Goal: Transaction & Acquisition: Register for event/course

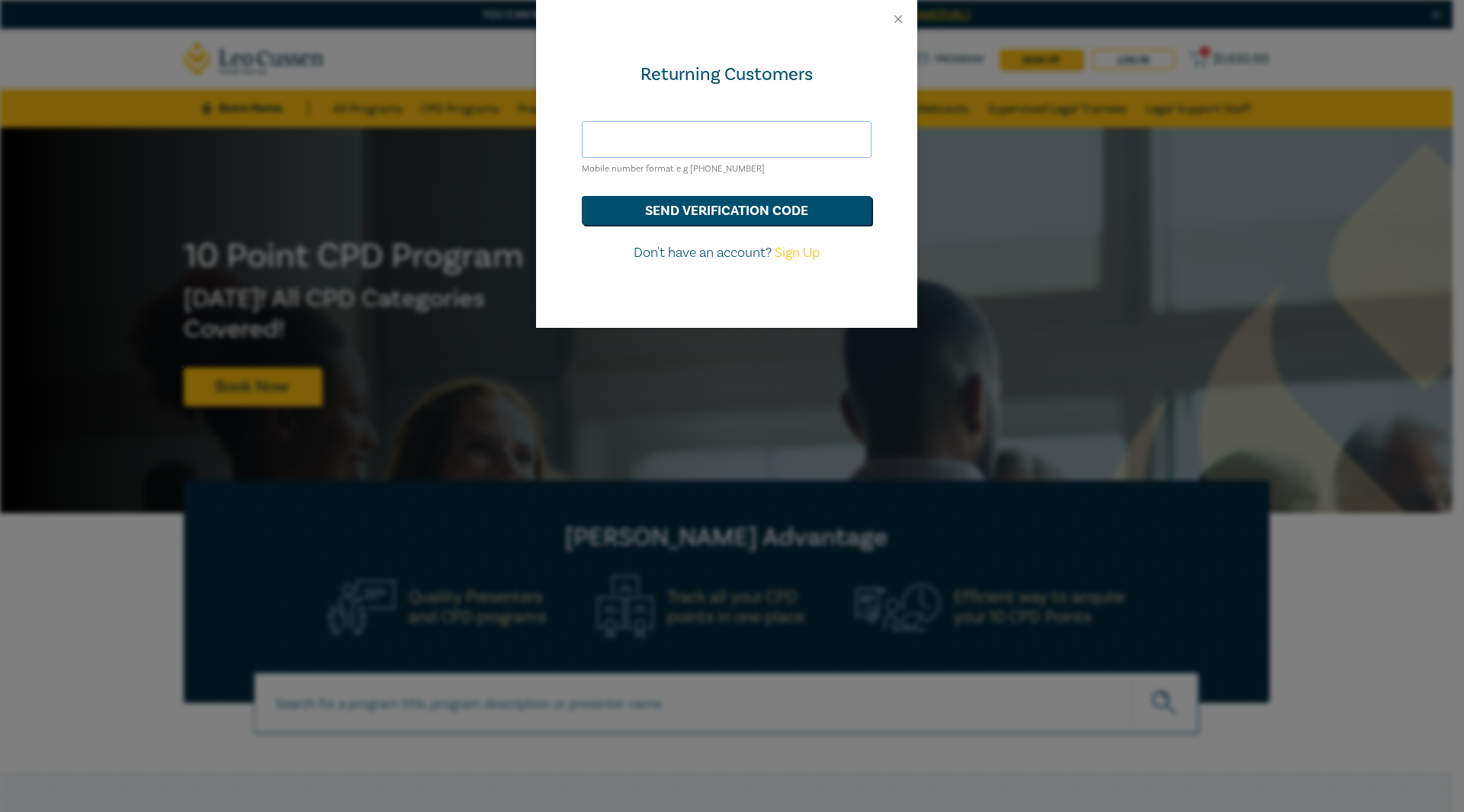
click at [663, 124] on input "text" at bounding box center [726, 140] width 290 height 37
type input "breanna@willed.com.au"
click at [582, 196] on button "send verification code" at bounding box center [726, 210] width 290 height 29
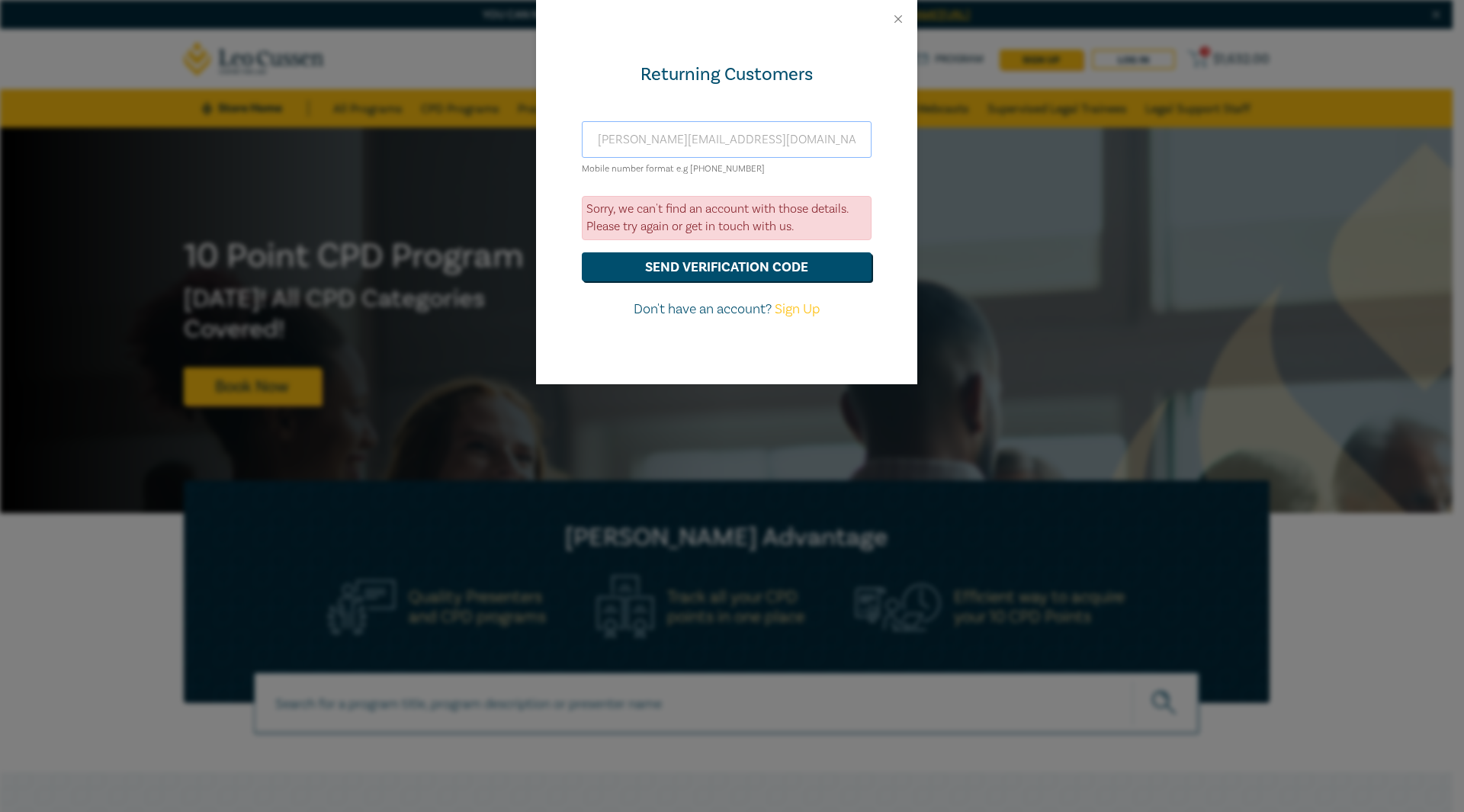
drag, startPoint x: 772, startPoint y: 136, endPoint x: 490, endPoint y: 134, distance: 282.0
click at [490, 134] on div "Returning Customers breanna@willed.com.au Mobile number format e.g +61 00000000…" at bounding box center [732, 406] width 1464 height 812
click at [783, 317] on link "Sign Up" at bounding box center [797, 308] width 45 height 18
select select "AU"
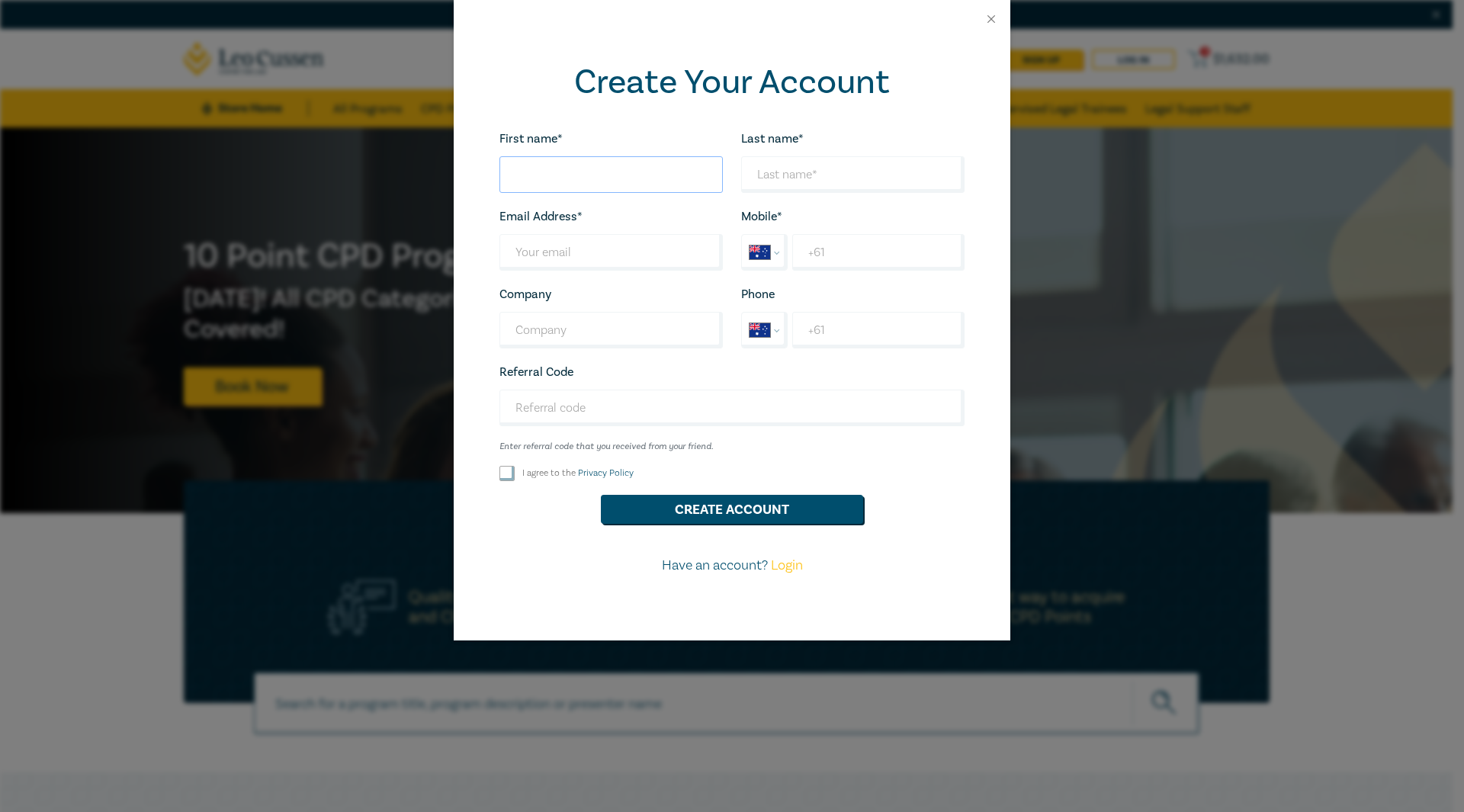
click at [524, 166] on input "First name*" at bounding box center [610, 174] width 224 height 37
type input "Breanna"
type input "Lampkin"
type input "B"
type input "bree_lamp@icloud.com"
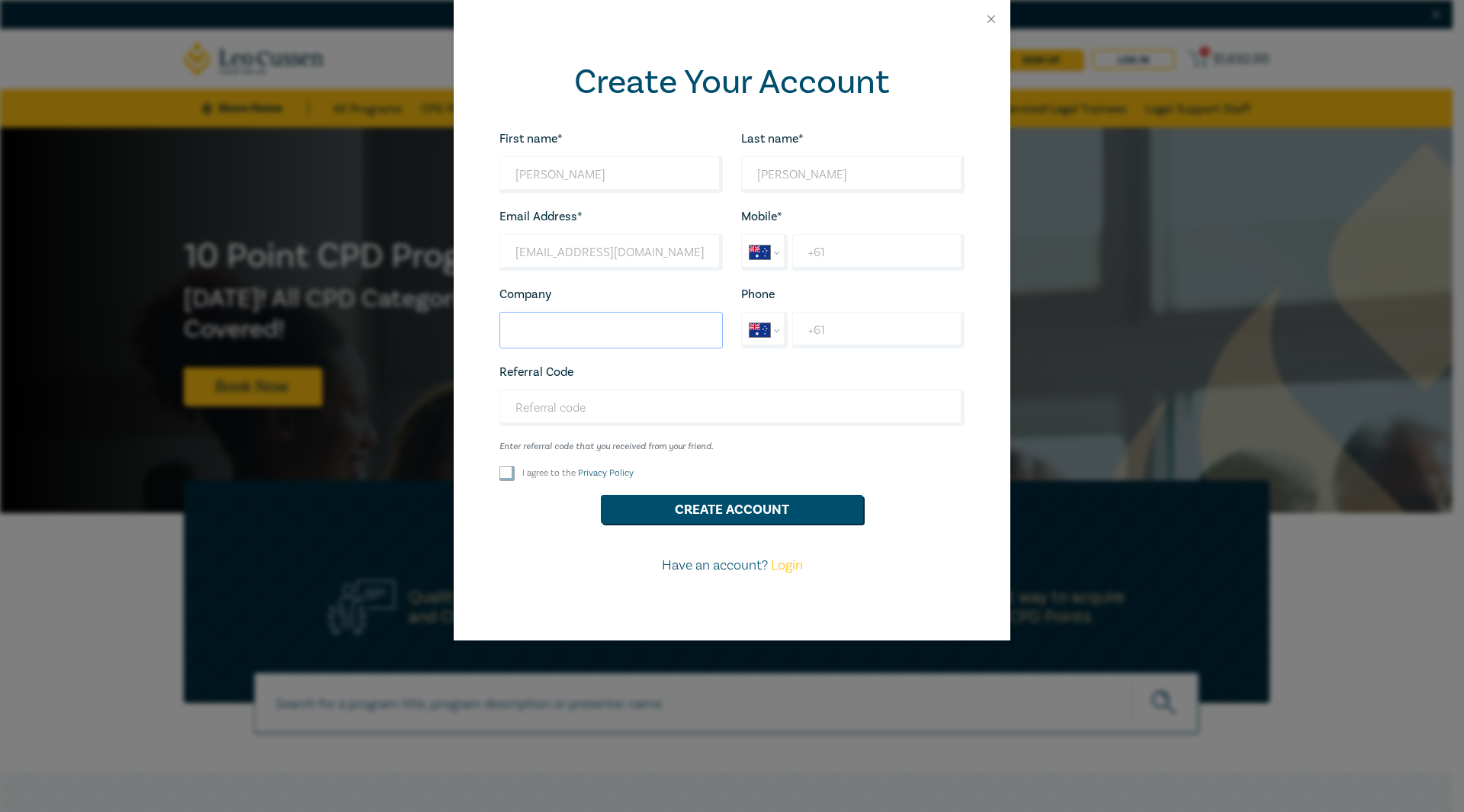
click at [624, 342] on input "Company" at bounding box center [610, 330] width 224 height 37
type input "Willed Law Pty Ltd"
click at [849, 250] on input "+61" at bounding box center [878, 252] width 173 height 37
type input "+61 452 486"
click at [509, 566] on p "Have an account? Login" at bounding box center [732, 565] width 483 height 20
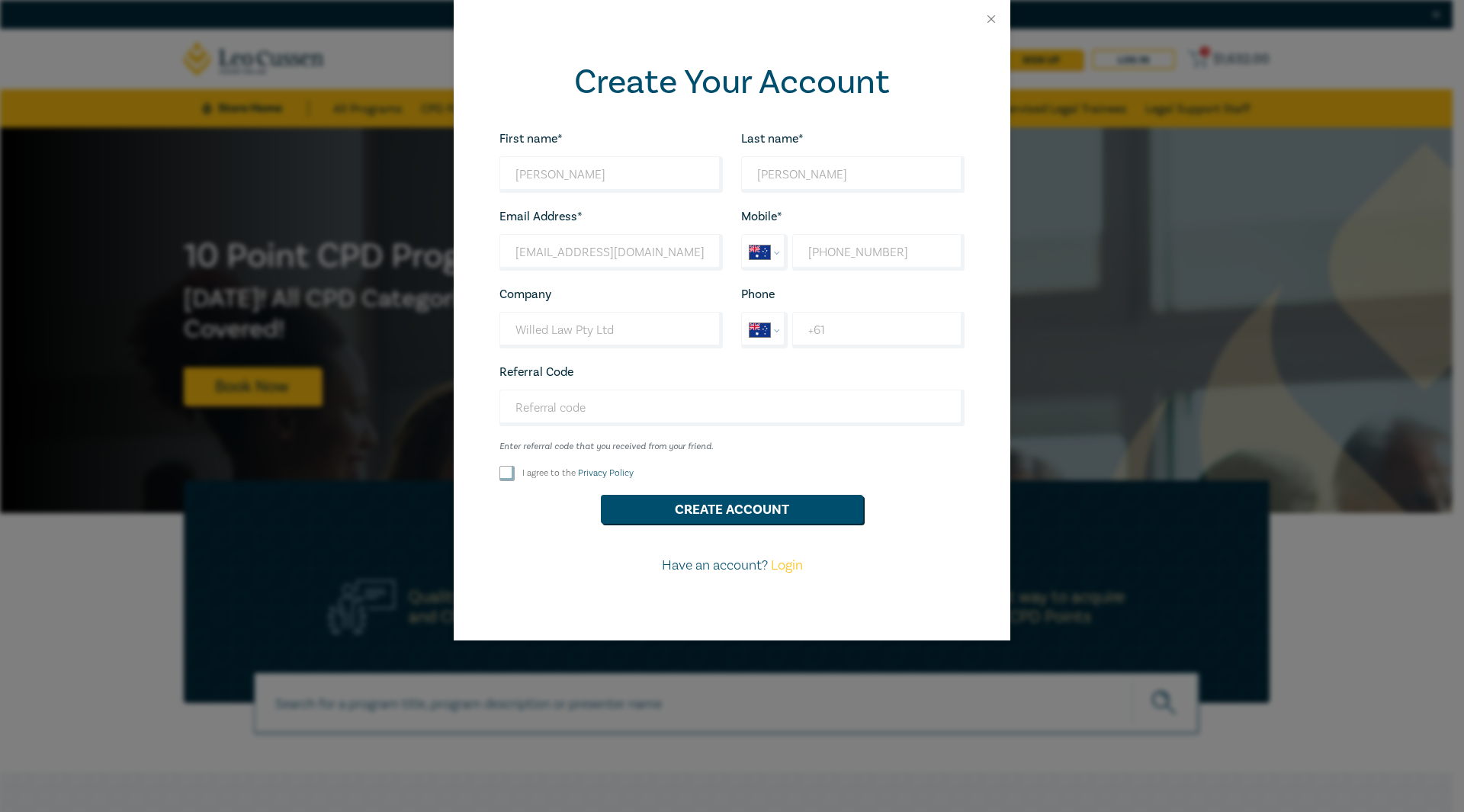
click at [507, 479] on input "I agree to the Privacy Policy" at bounding box center [507, 473] width 15 height 15
checkbox input "true"
click at [910, 246] on input "+61 452 486" at bounding box center [878, 252] width 173 height 37
type input "+61 452 486 123"
click at [958, 499] on div "Create Account" at bounding box center [732, 509] width 483 height 29
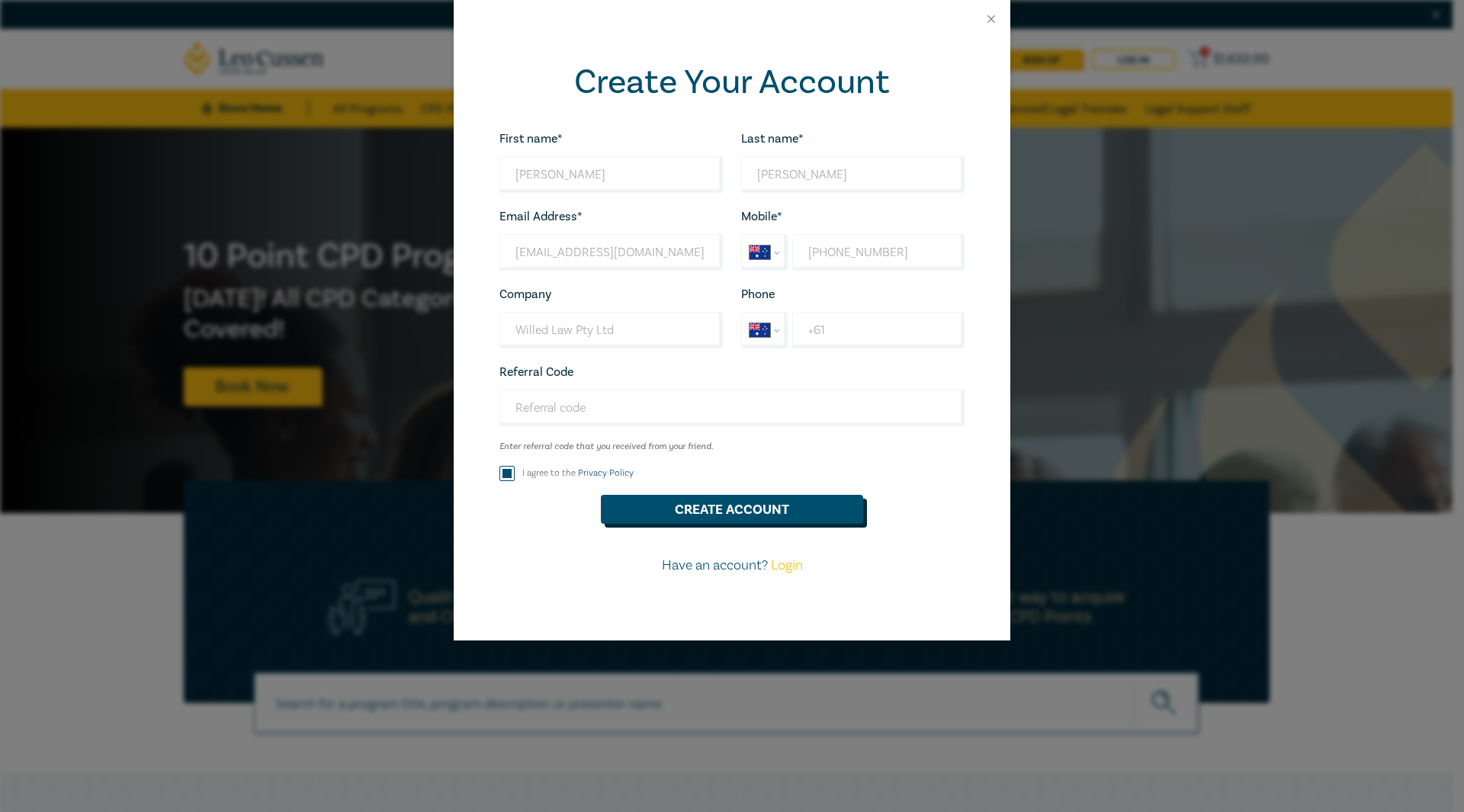
click at [825, 516] on button "Create Account" at bounding box center [732, 509] width 262 height 29
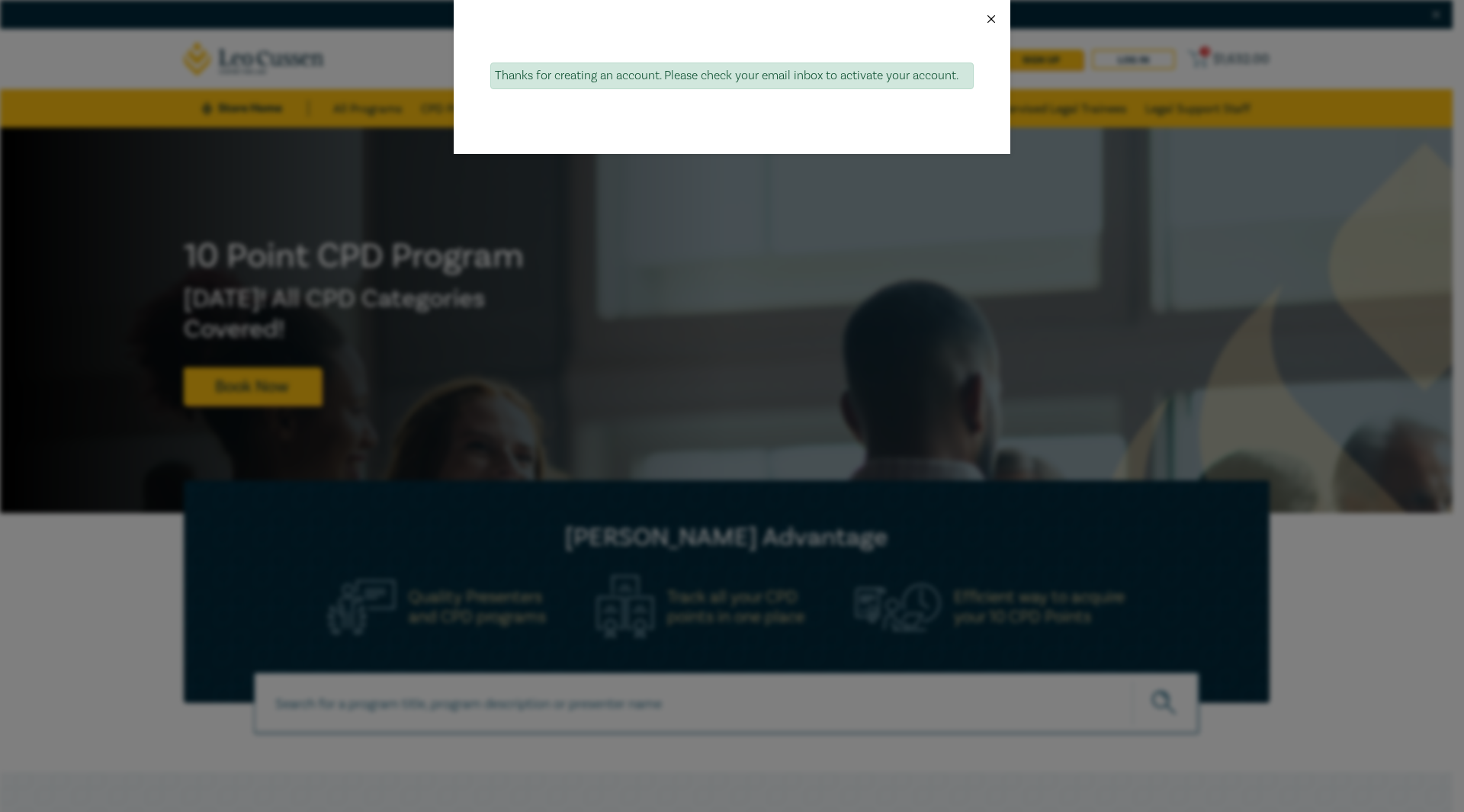
click at [988, 22] on button "Close" at bounding box center [991, 19] width 14 height 14
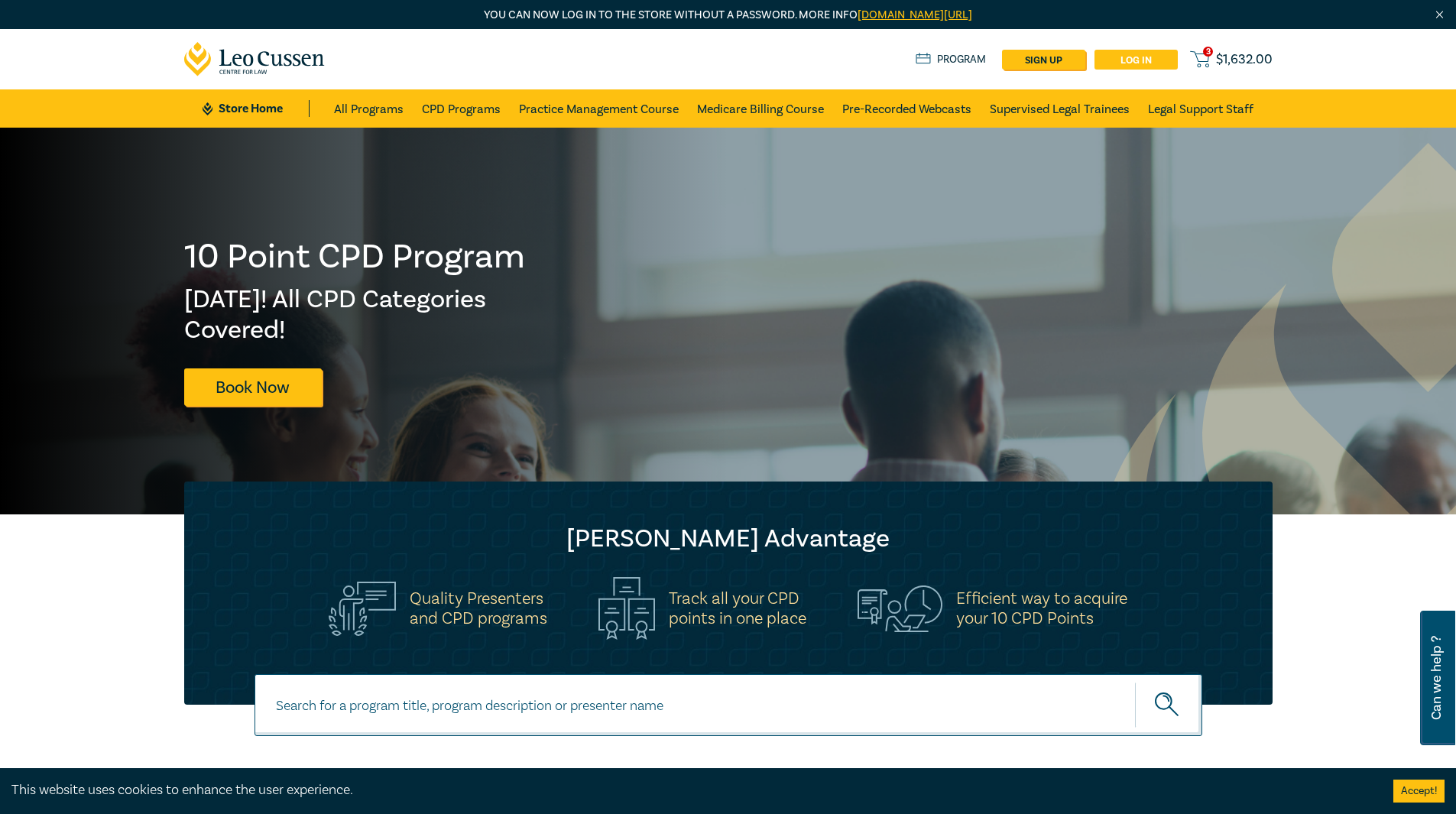
click at [1145, 59] on link "Log in" at bounding box center [1135, 60] width 83 height 20
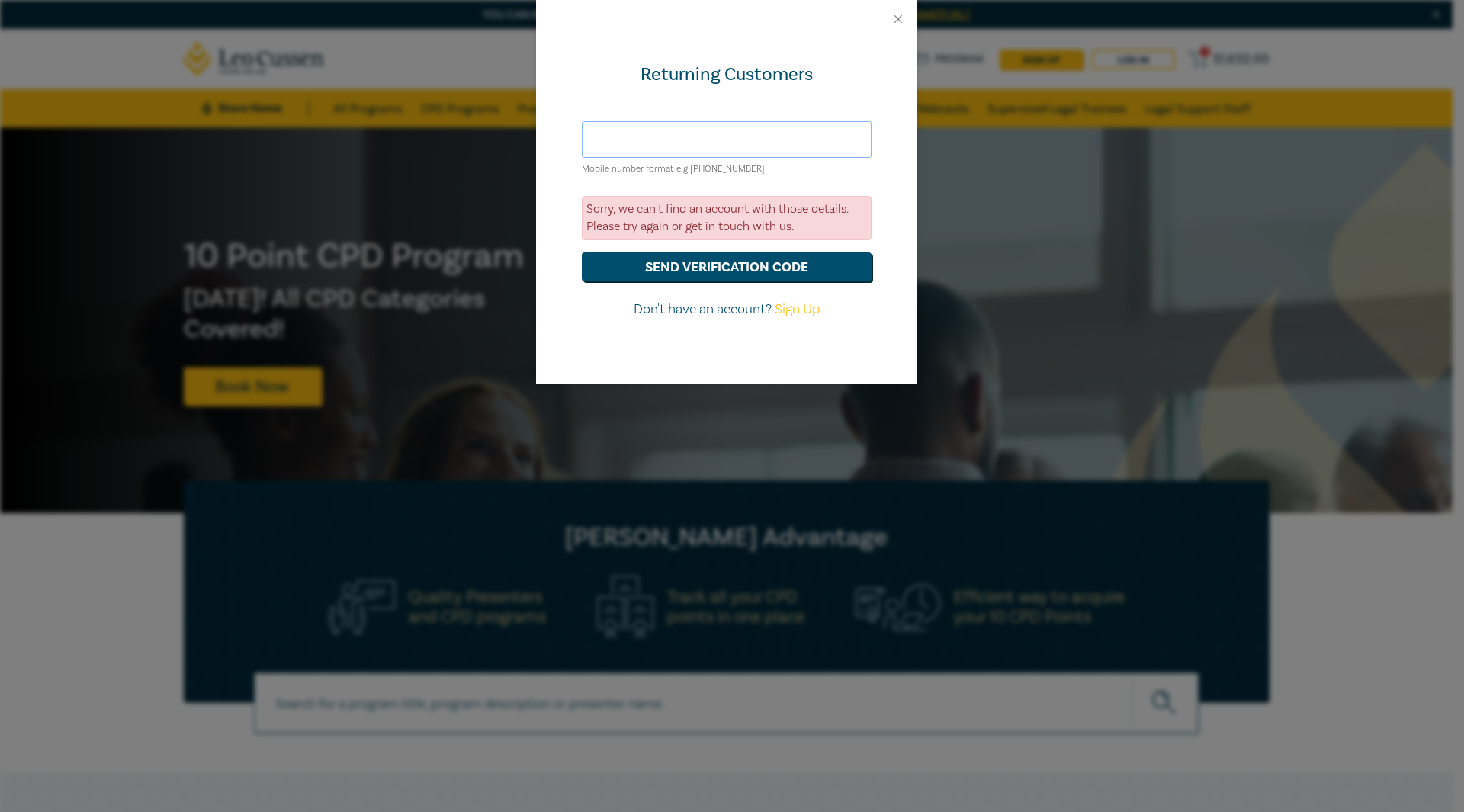
click at [756, 134] on input "text" at bounding box center [726, 140] width 290 height 37
type input "bree_lamp@icloud.com"
click at [582, 253] on button "send verification code" at bounding box center [726, 267] width 290 height 29
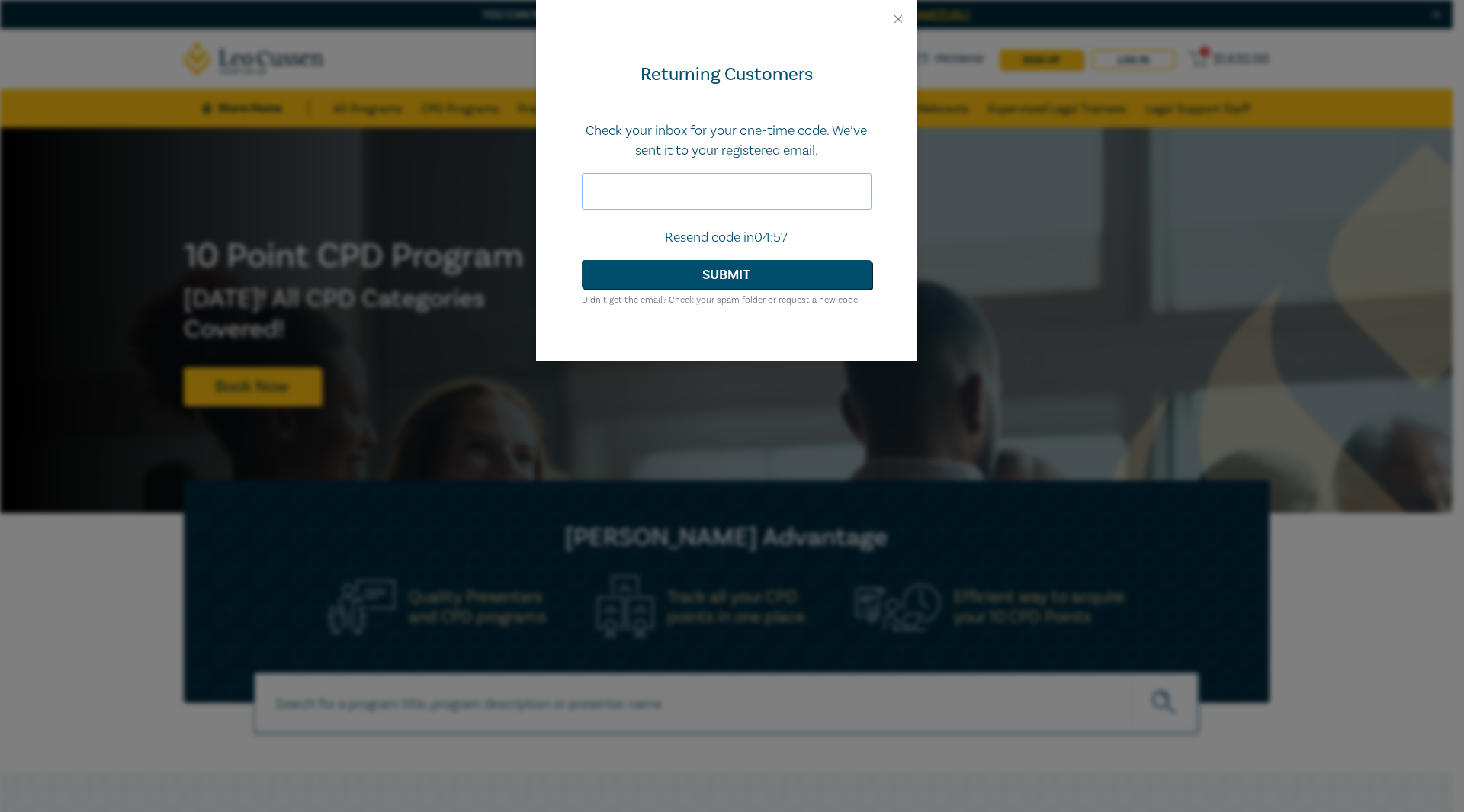
click at [698, 204] on input "text" at bounding box center [726, 191] width 290 height 37
type input "726642"
click at [582, 260] on button "Submit" at bounding box center [726, 274] width 290 height 29
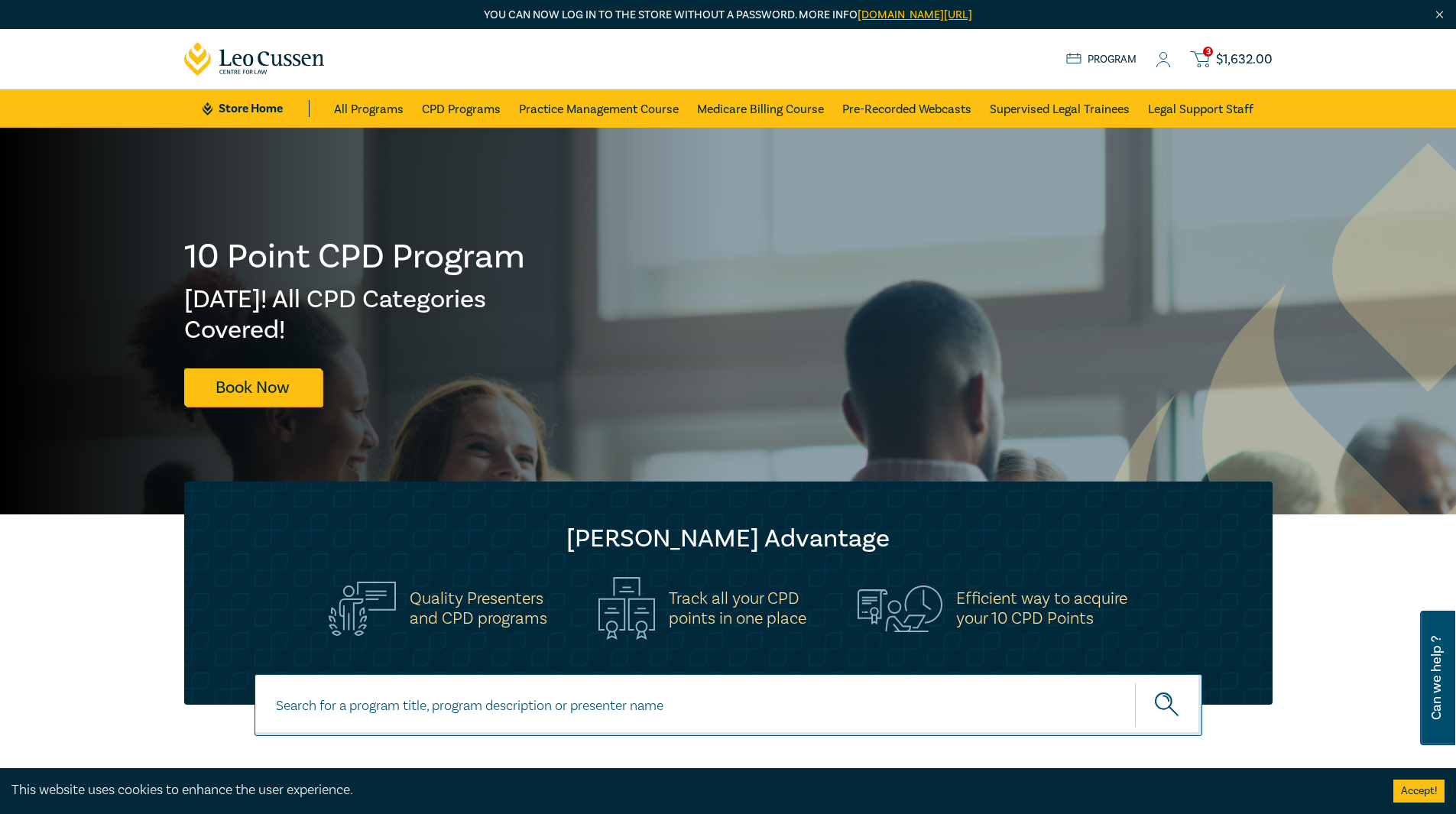
click at [1099, 50] on div "Store Home About us Program 3 $ 1,632.00" at bounding box center [1170, 60] width 206 height 19
click at [1099, 51] on link "Program" at bounding box center [1101, 60] width 71 height 17
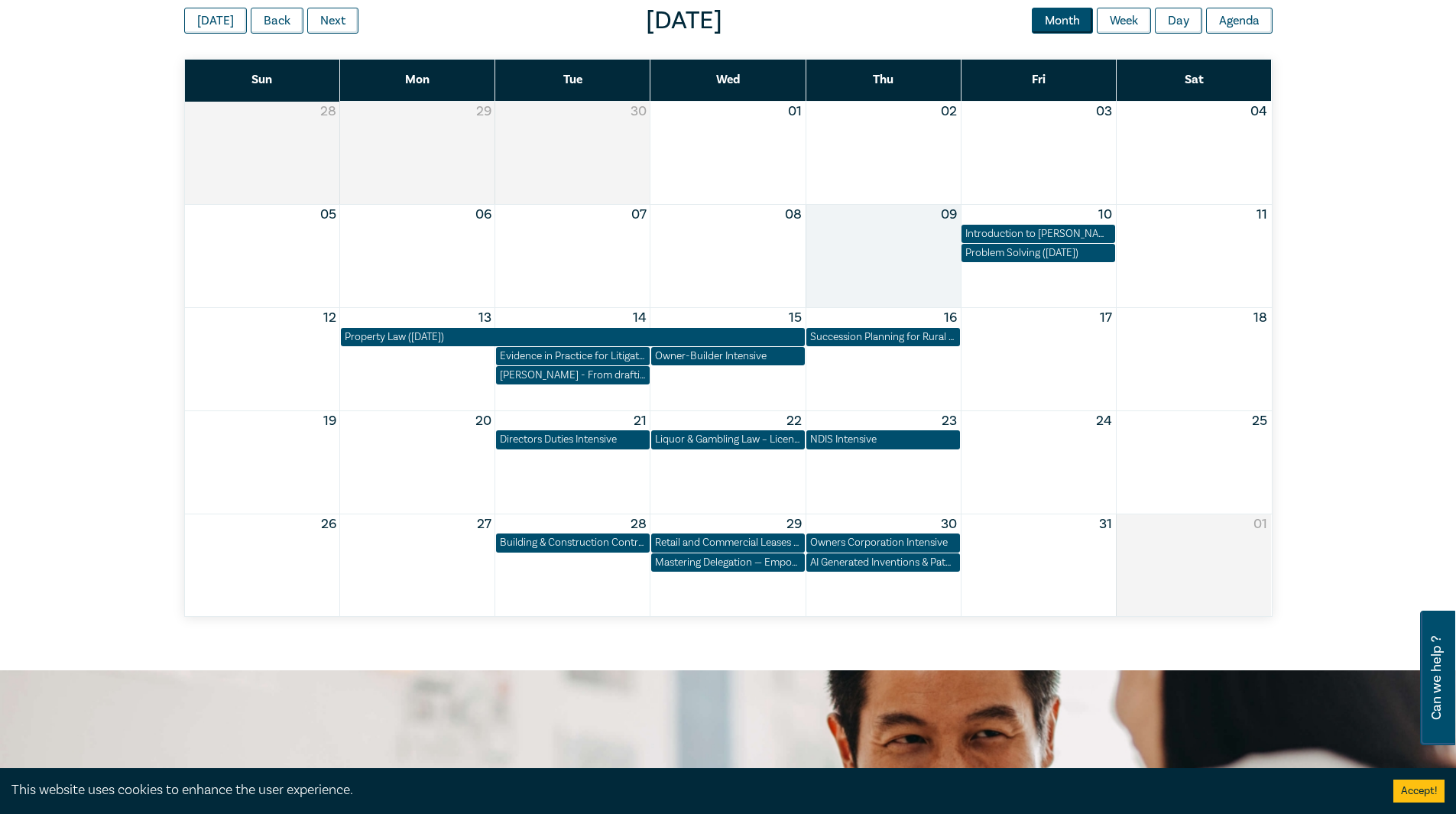
scroll to position [687, 0]
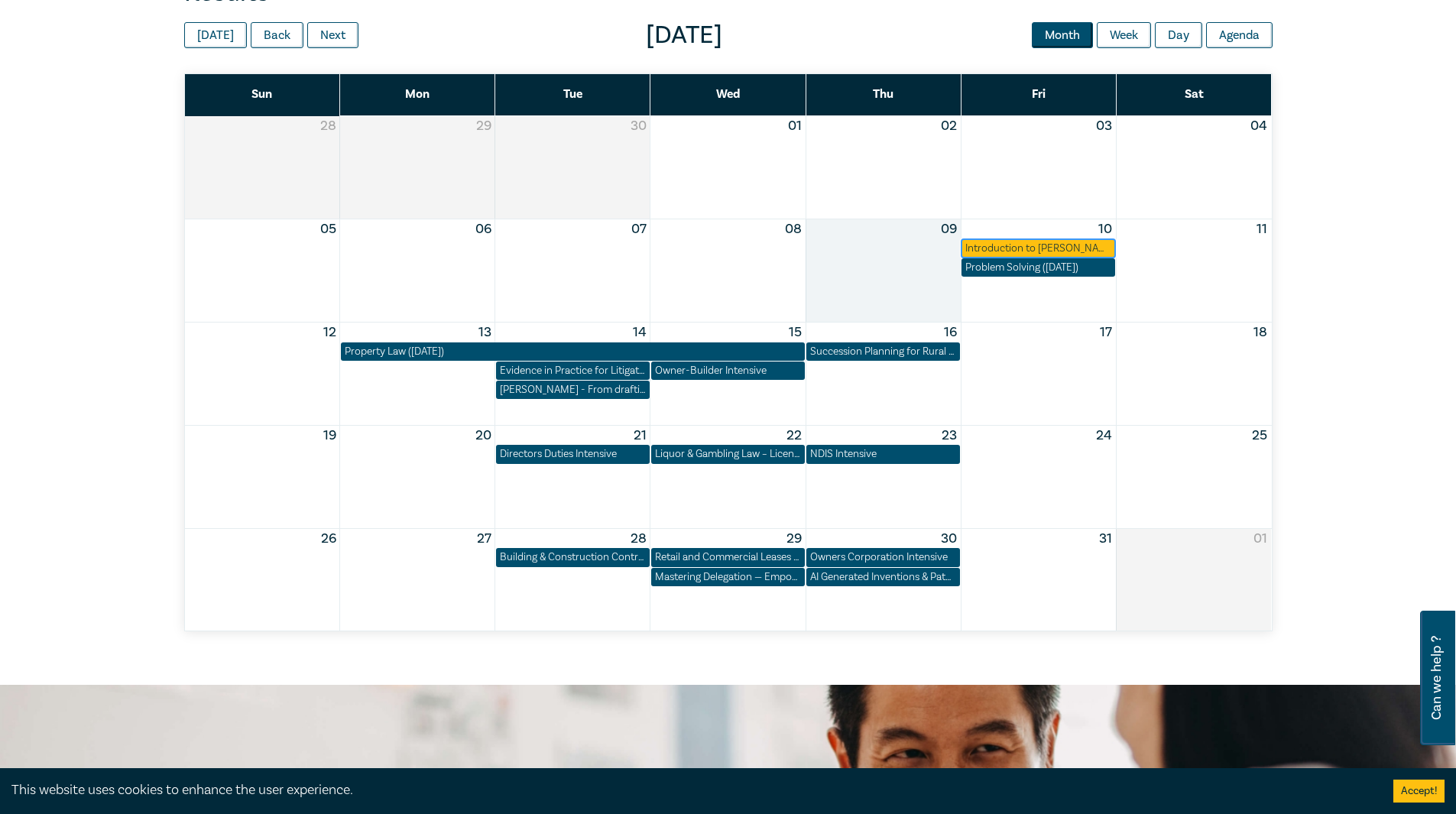
click at [1054, 243] on div "Introduction to [PERSON_NAME] for Legal Support Staff ([DATE])" at bounding box center [1038, 249] width 146 height 15
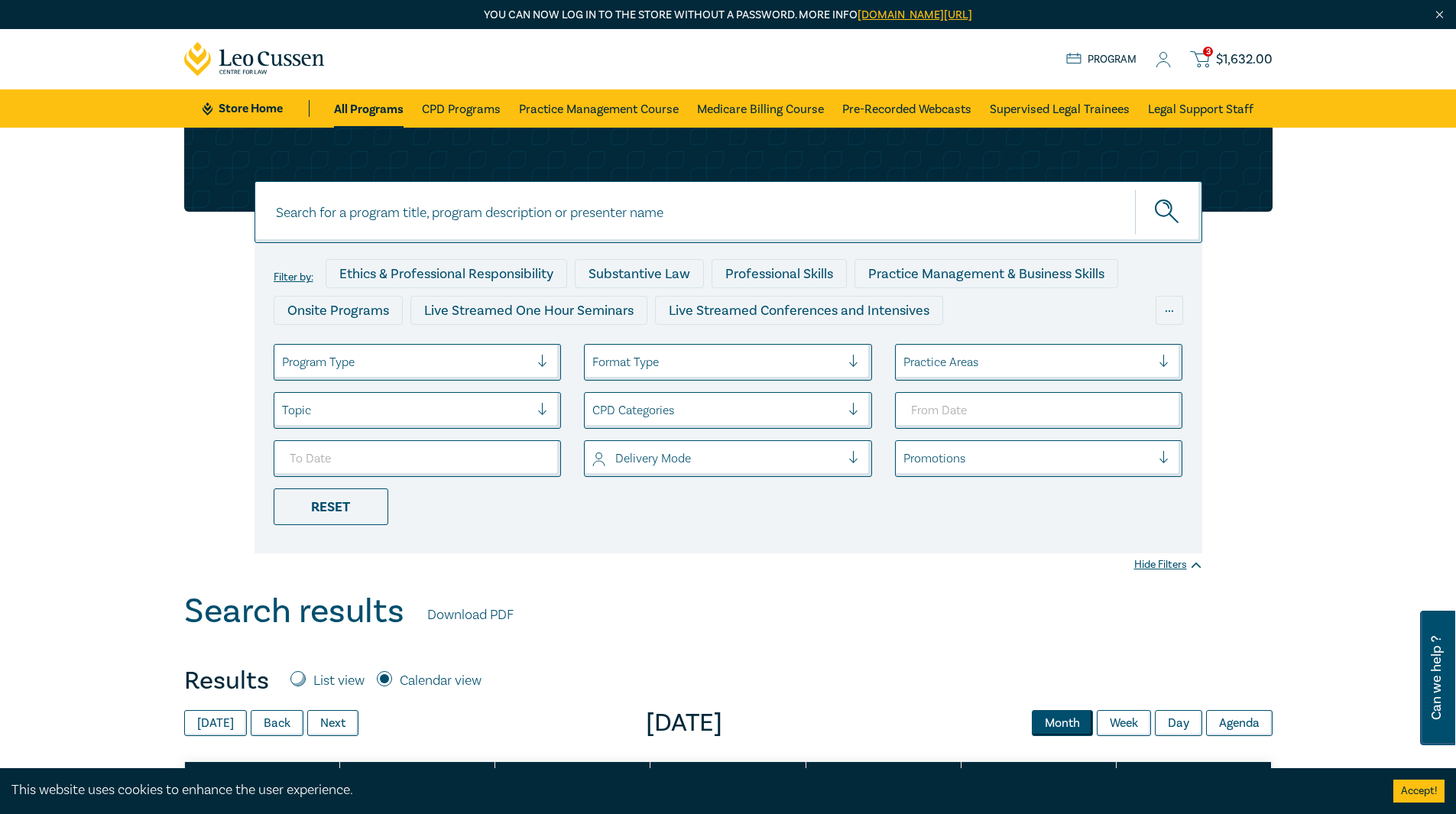
click at [1158, 61] on icon at bounding box center [1163, 60] width 15 height 16
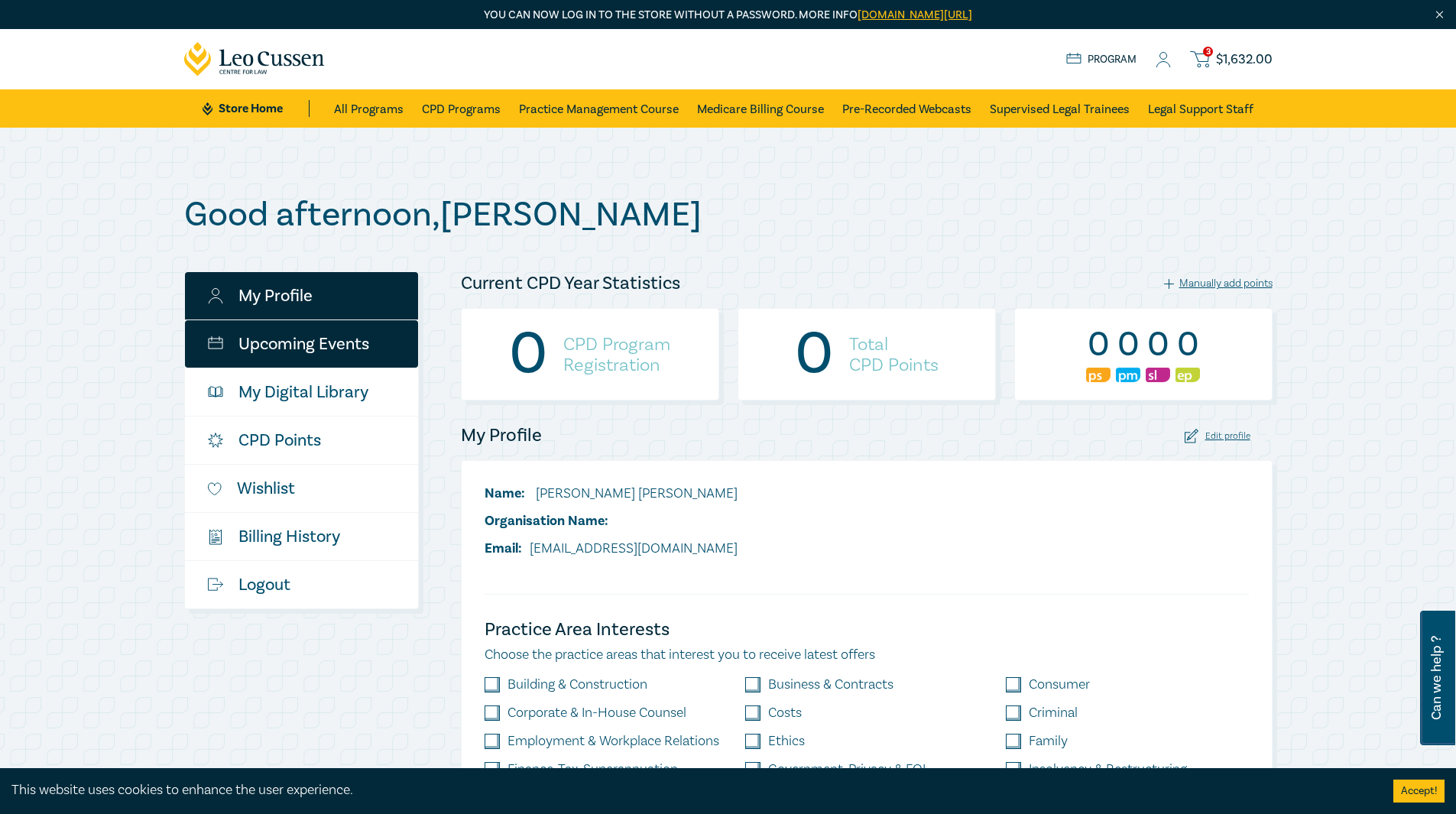
click at [289, 337] on link "Upcoming Events" at bounding box center [302, 344] width 234 height 47
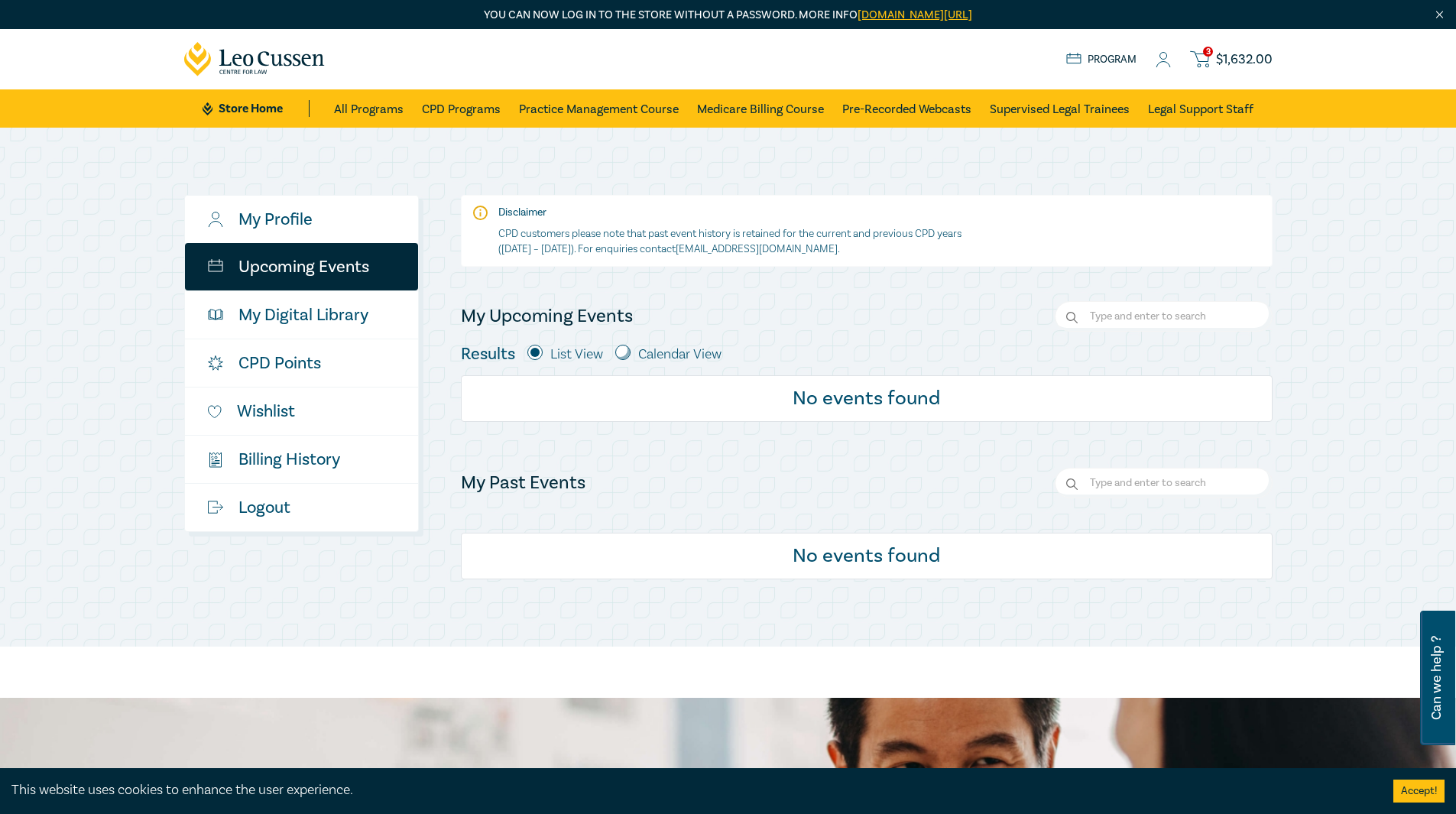
click at [1170, 62] on icon at bounding box center [1163, 60] width 15 height 16
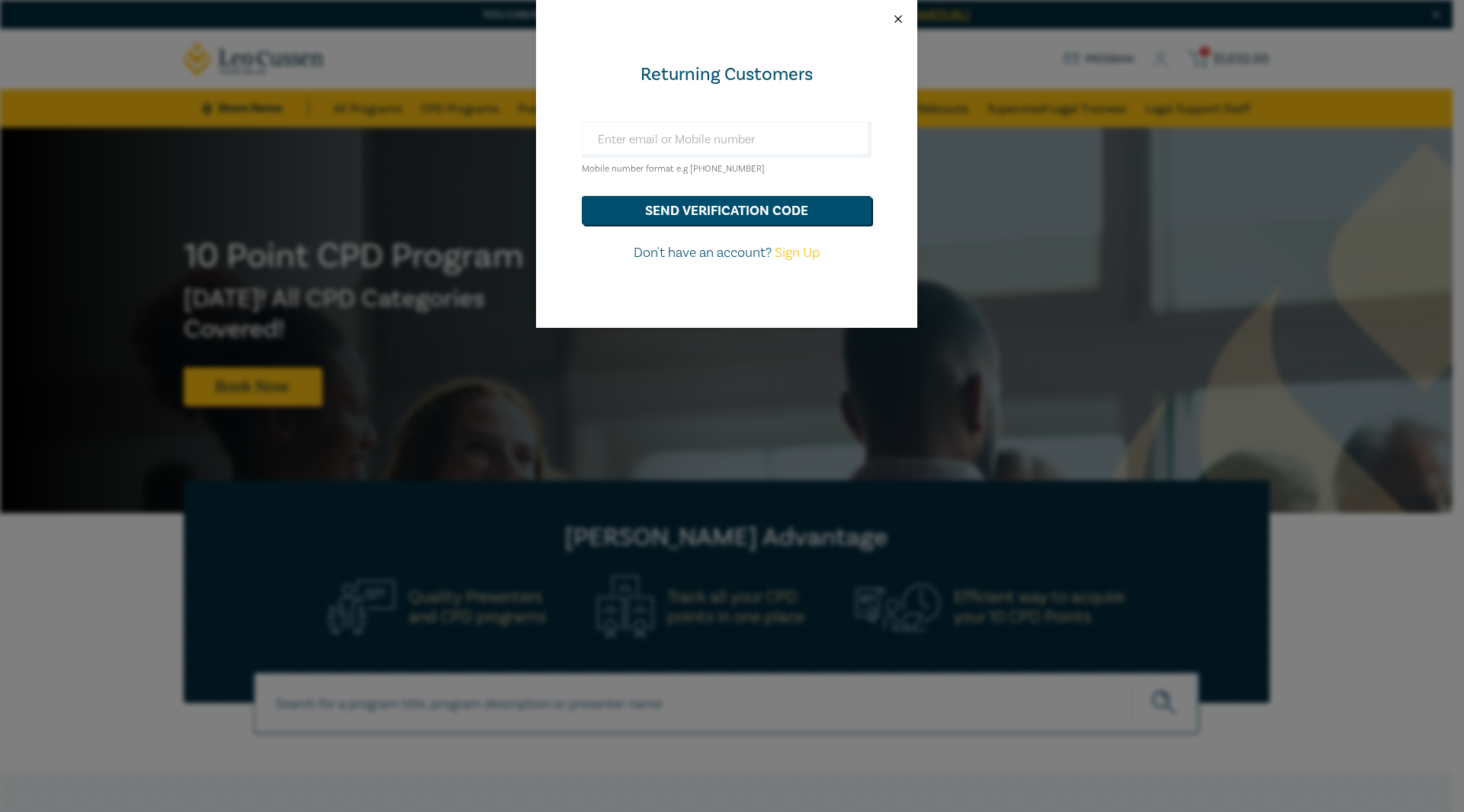
click at [895, 16] on button "Close" at bounding box center [898, 19] width 14 height 14
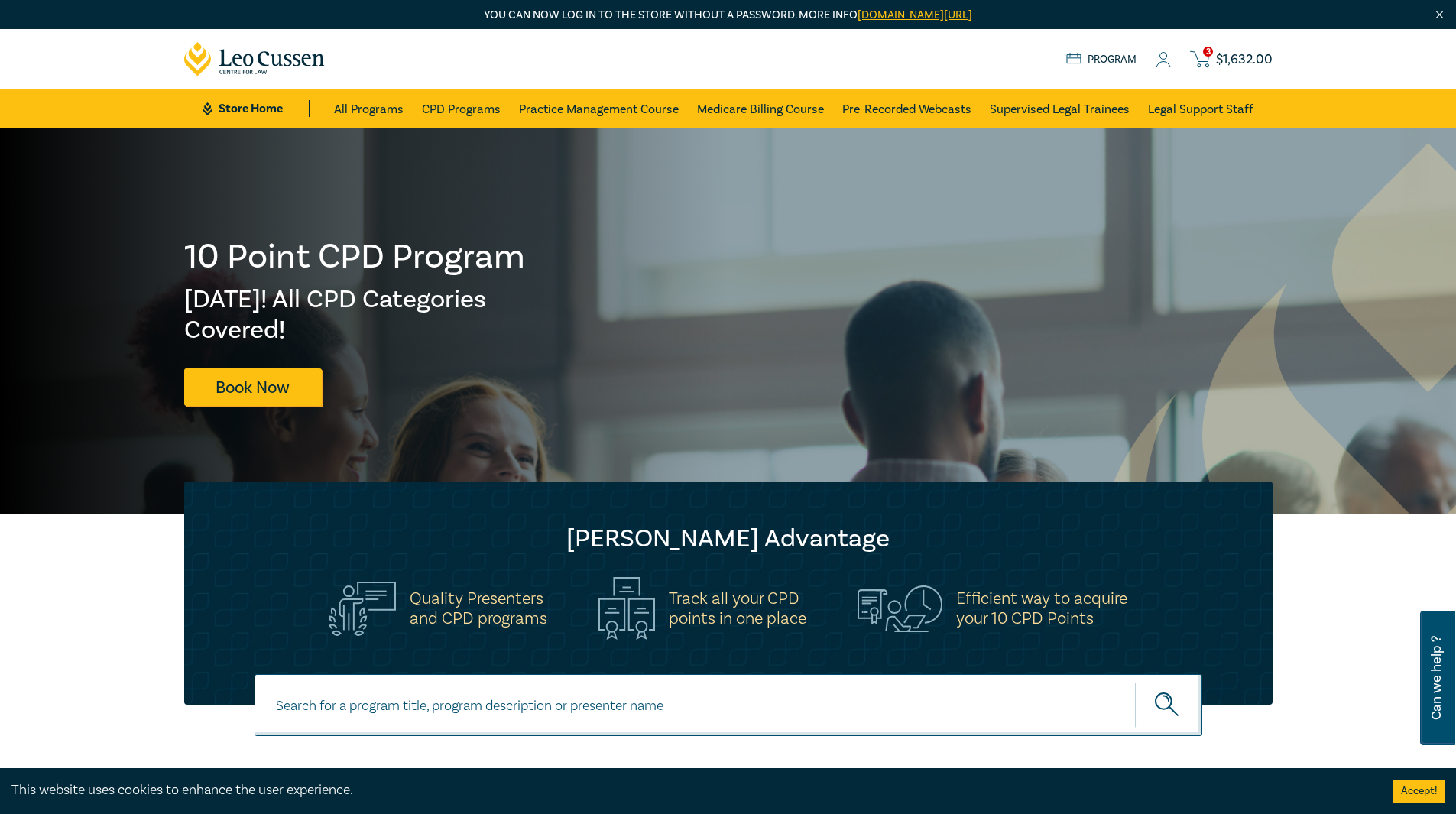
click at [1164, 62] on icon at bounding box center [1163, 60] width 15 height 16
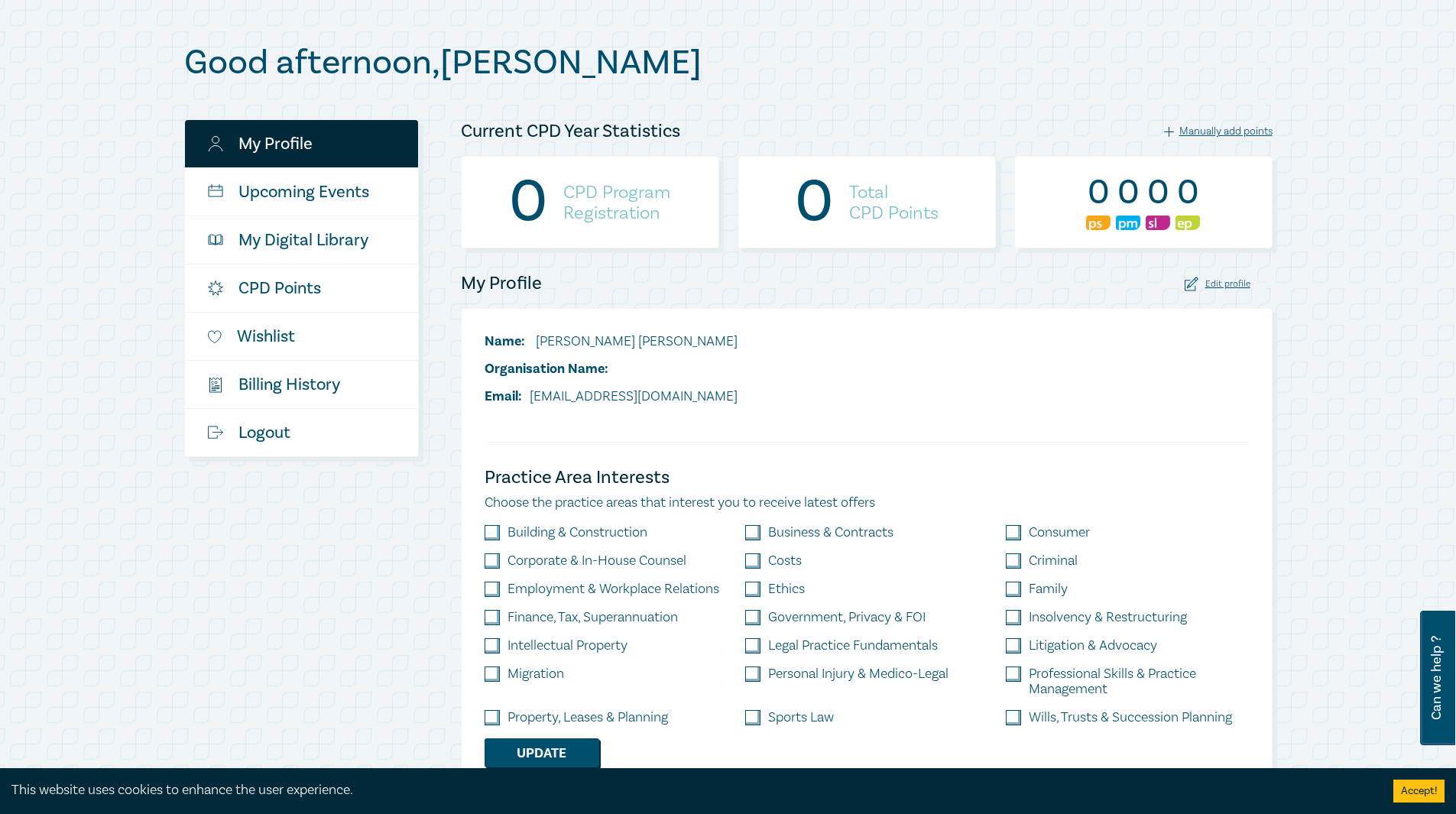
scroll to position [153, 0]
click at [1230, 287] on div "Edit profile" at bounding box center [1218, 283] width 66 height 14
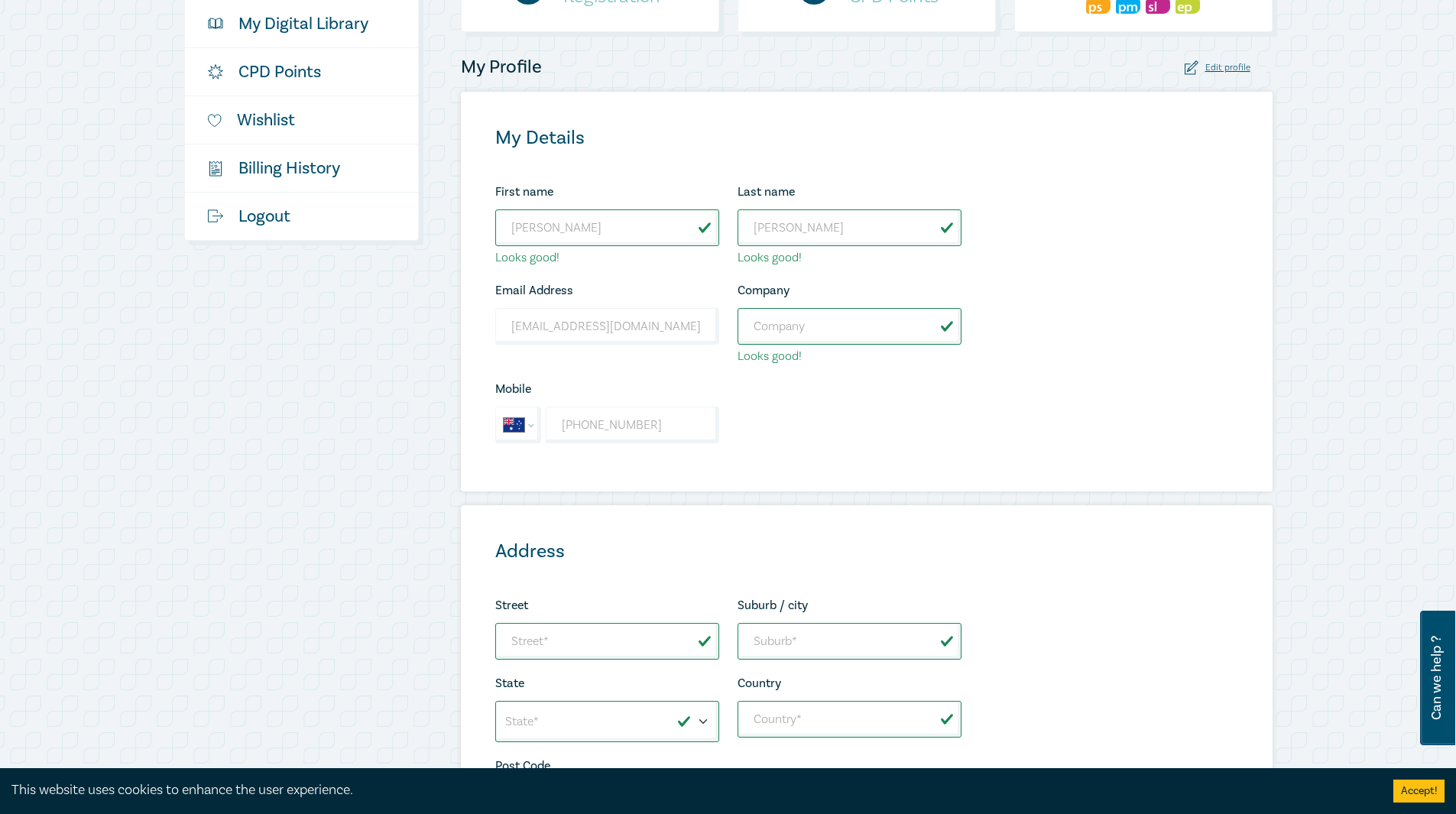
scroll to position [382, 0]
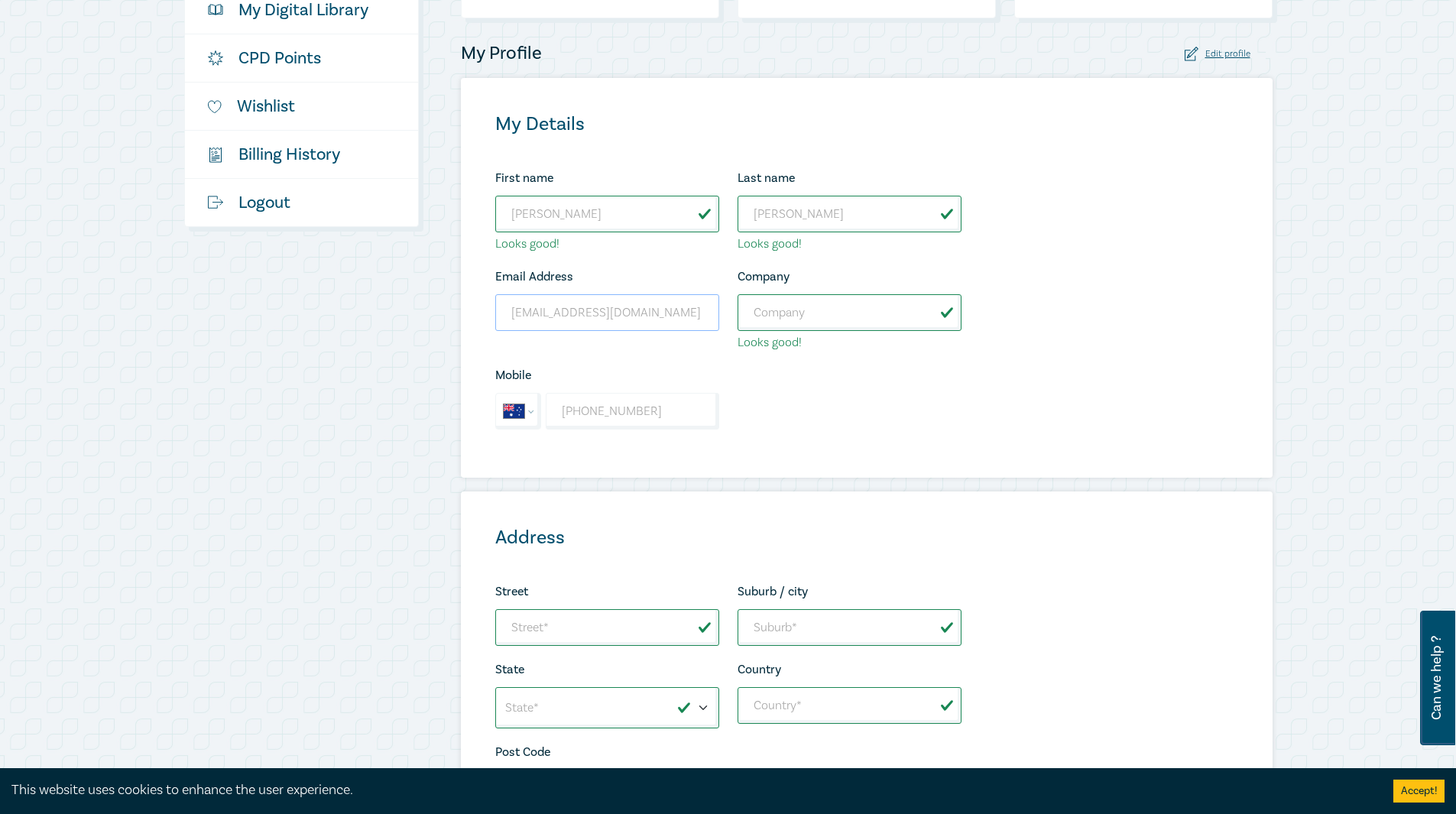
click at [546, 314] on input "[EMAIL_ADDRESS][DOMAIN_NAME]" at bounding box center [607, 312] width 224 height 37
click at [546, 314] on input "bree_lamp@icloud.com" at bounding box center [607, 312] width 224 height 37
click at [651, 320] on input "bree_lamp@icloud.com" at bounding box center [607, 312] width 224 height 37
click at [935, 408] on div "First name Breanna Looks good! Last name Lampkin Looks good! Email Address bree…" at bounding box center [728, 305] width 484 height 274
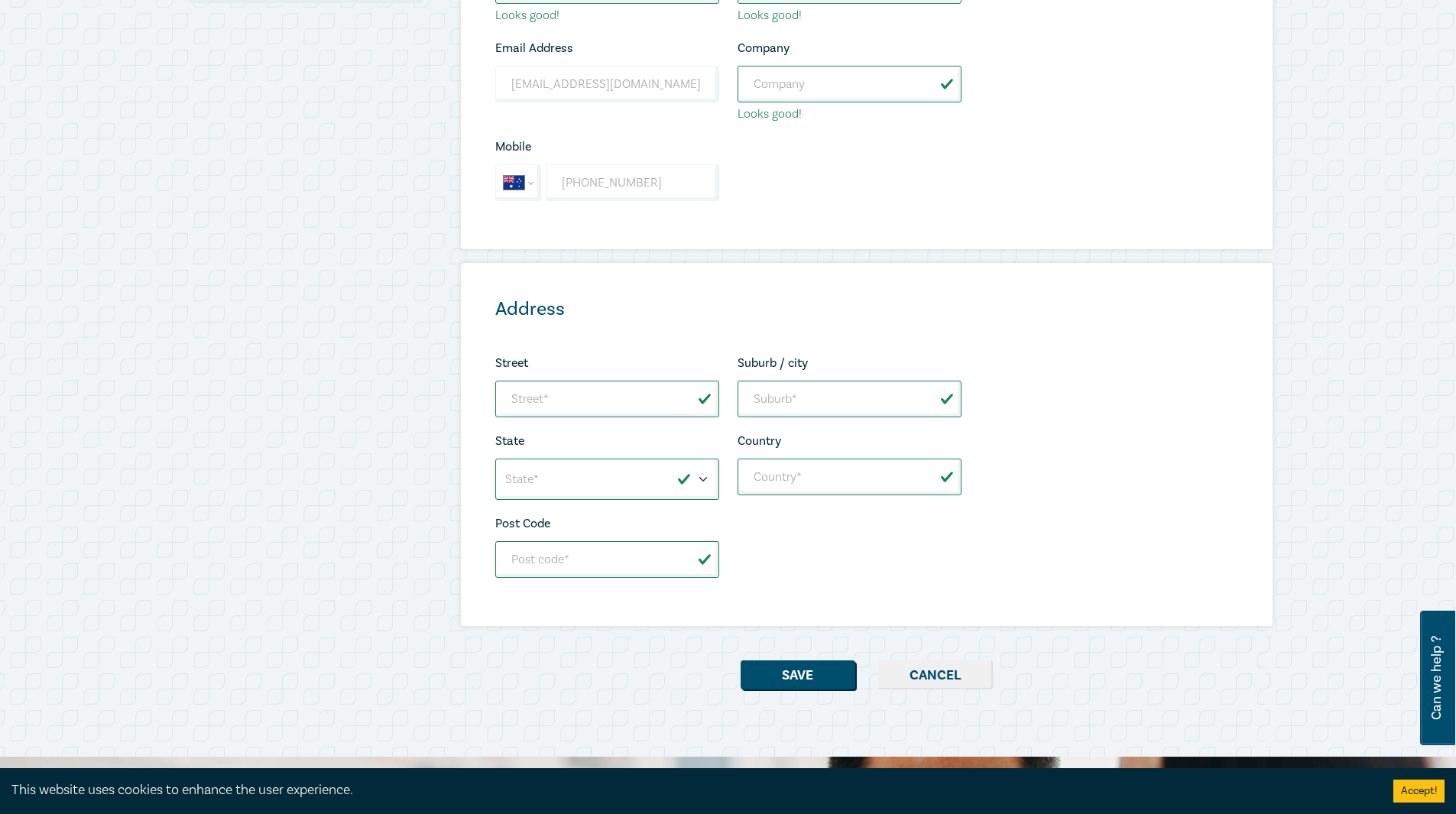
scroll to position [229, 0]
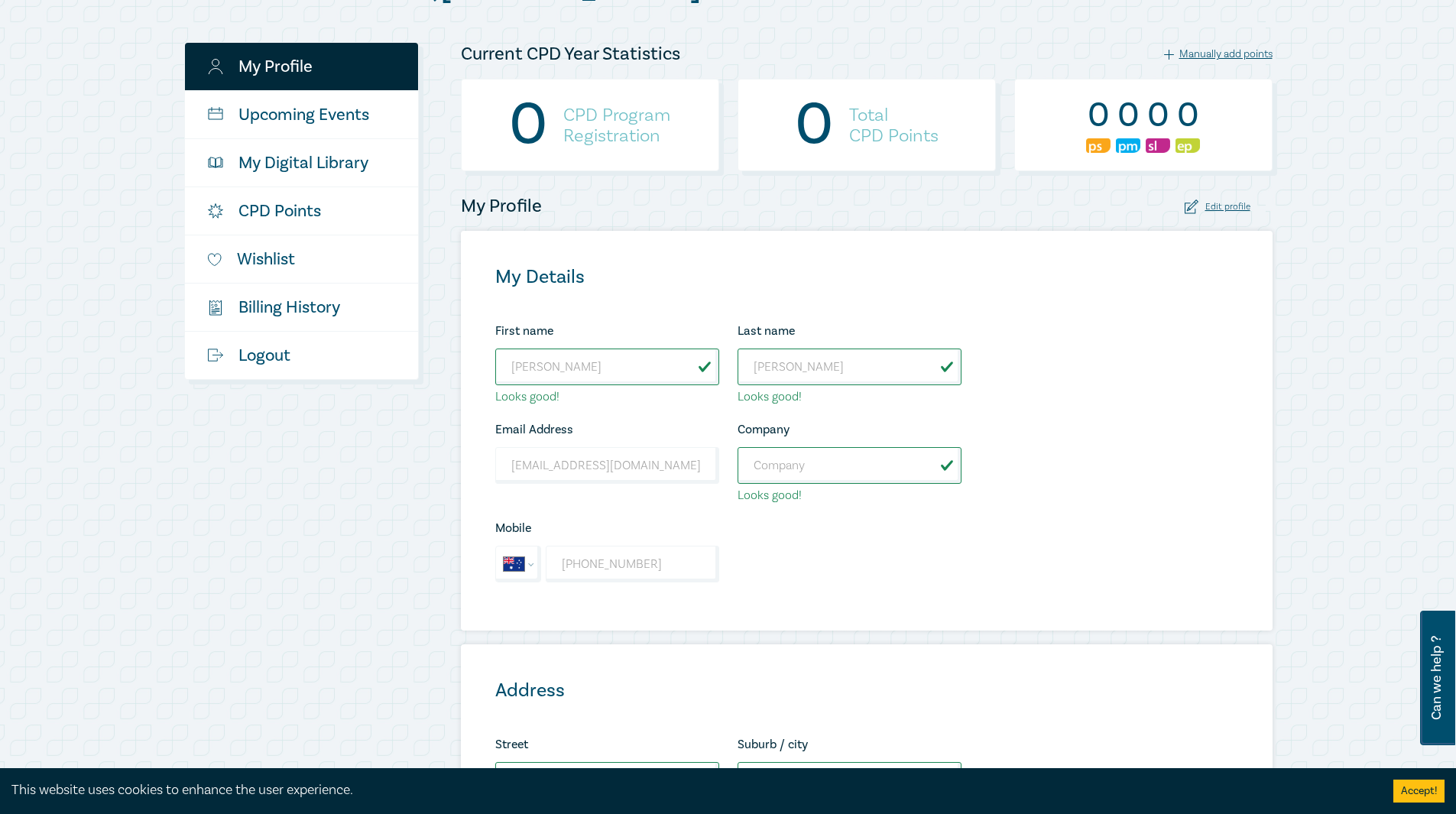
click at [1216, 206] on div "Edit profile" at bounding box center [1218, 206] width 66 height 14
click at [1194, 206] on icon at bounding box center [1191, 206] width 14 height 14
click at [1230, 200] on div "Edit profile" at bounding box center [1218, 206] width 66 height 14
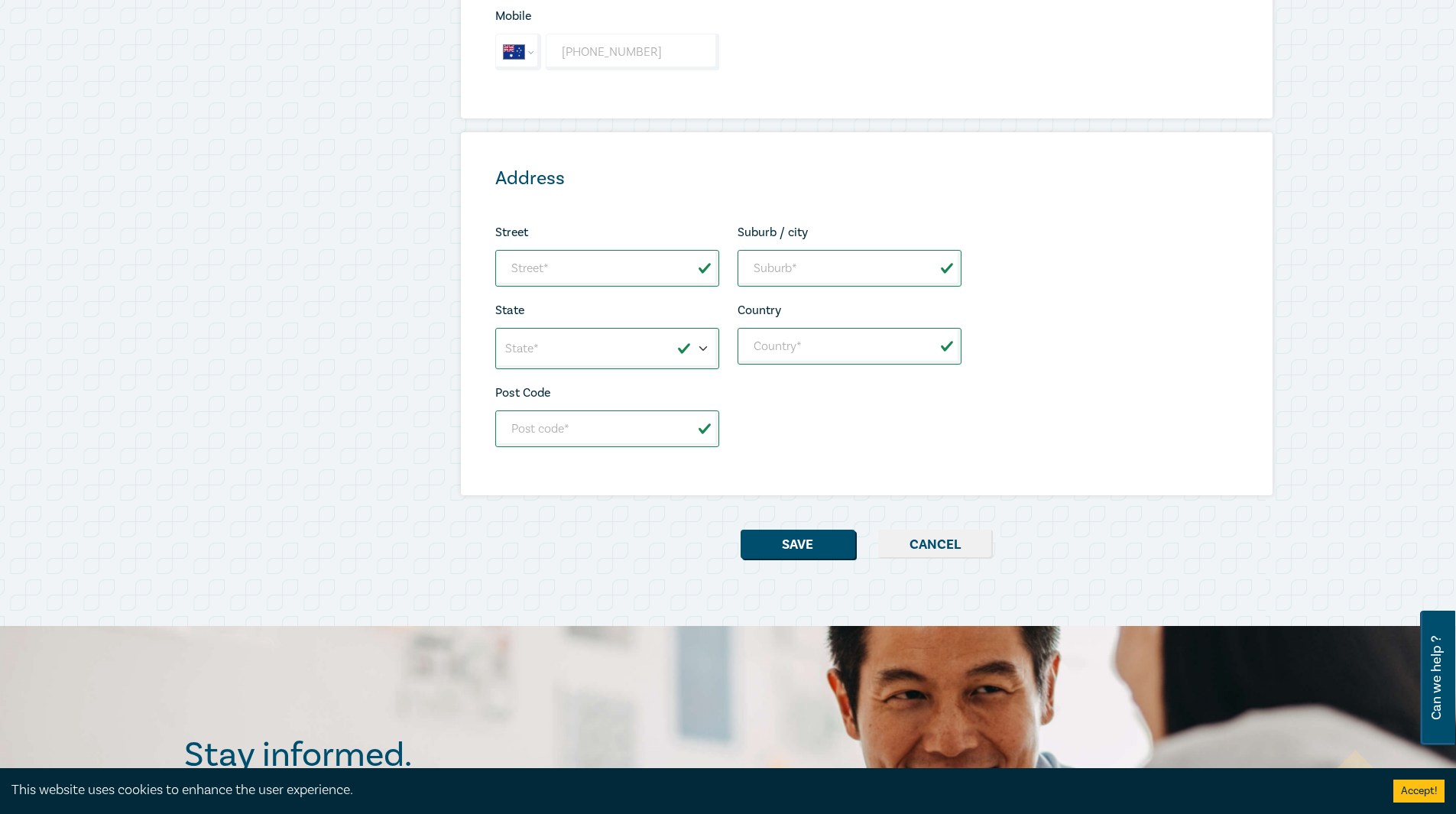
scroll to position [764, 0]
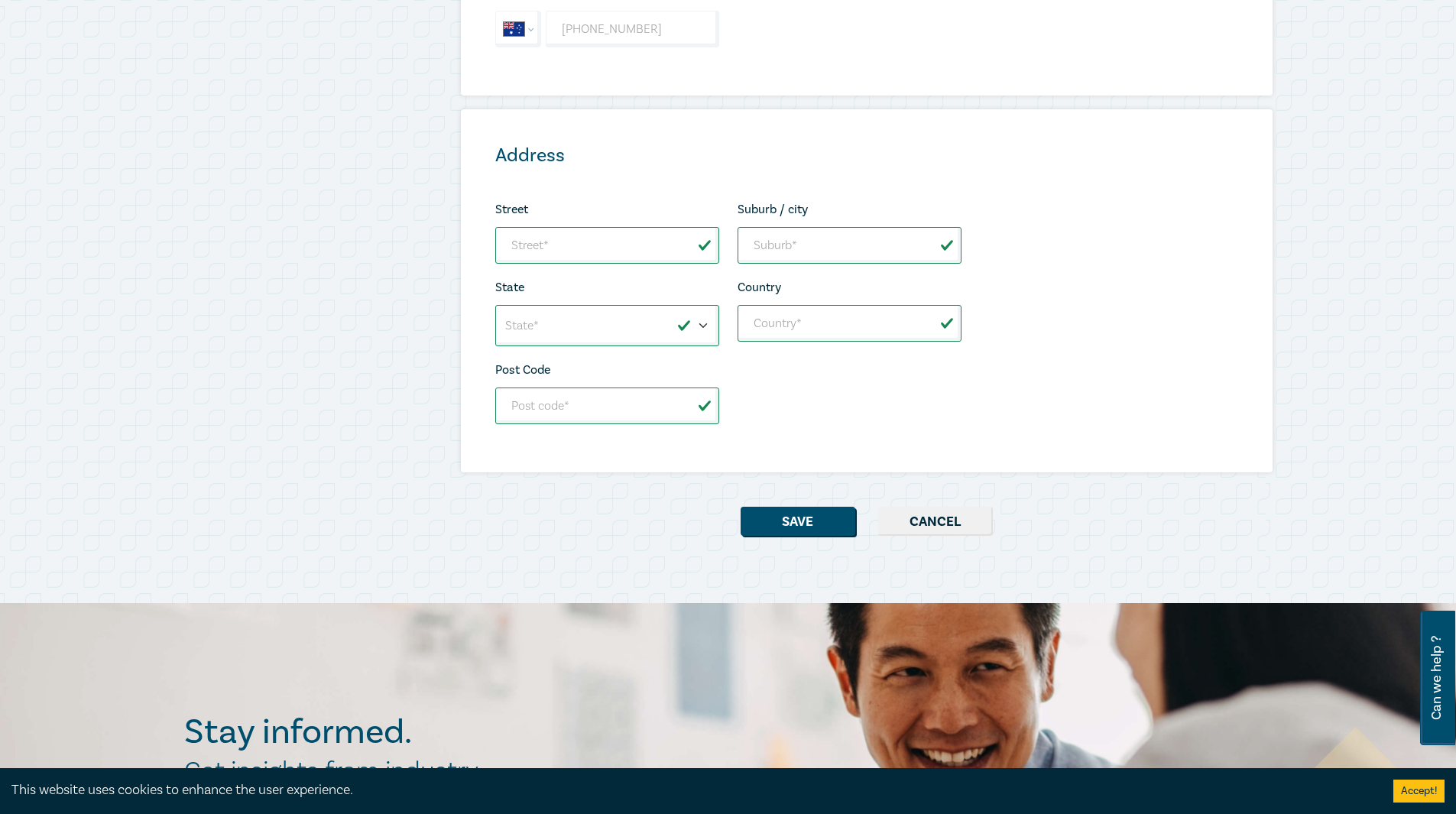
click at [941, 521] on button "Cancel" at bounding box center [935, 521] width 114 height 29
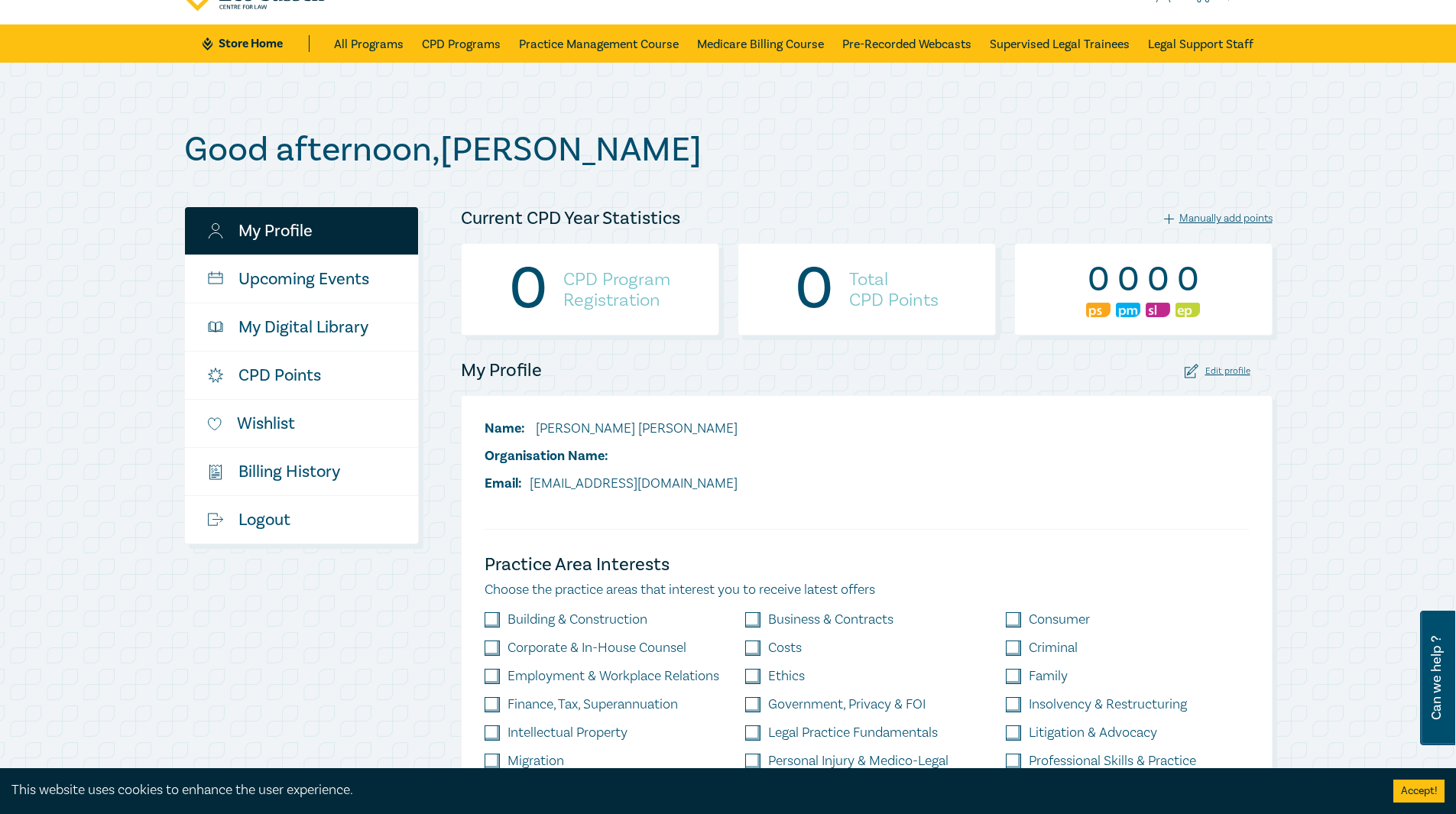
scroll to position [0, 0]
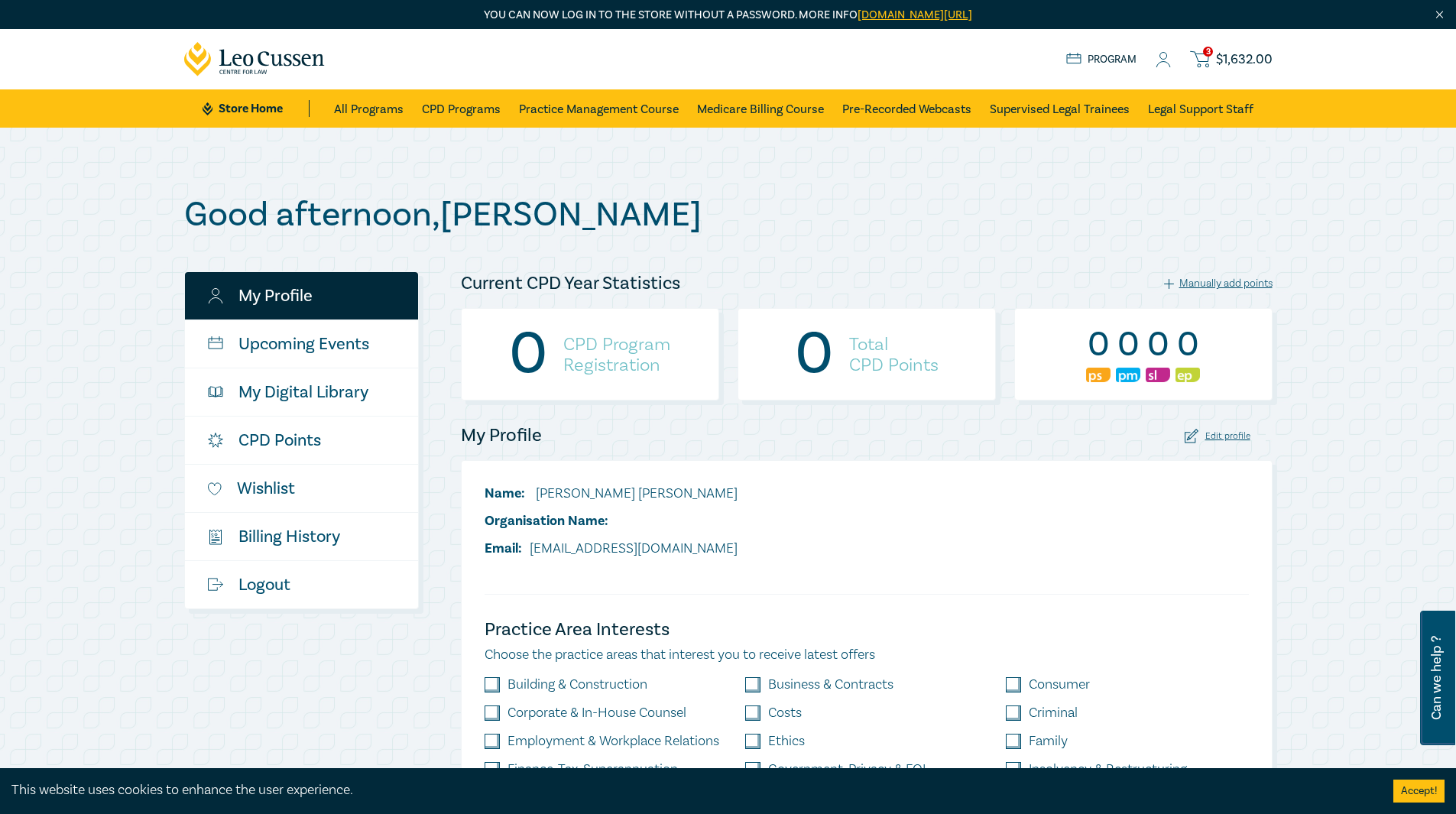
click at [1162, 59] on circle at bounding box center [1163, 56] width 7 height 7
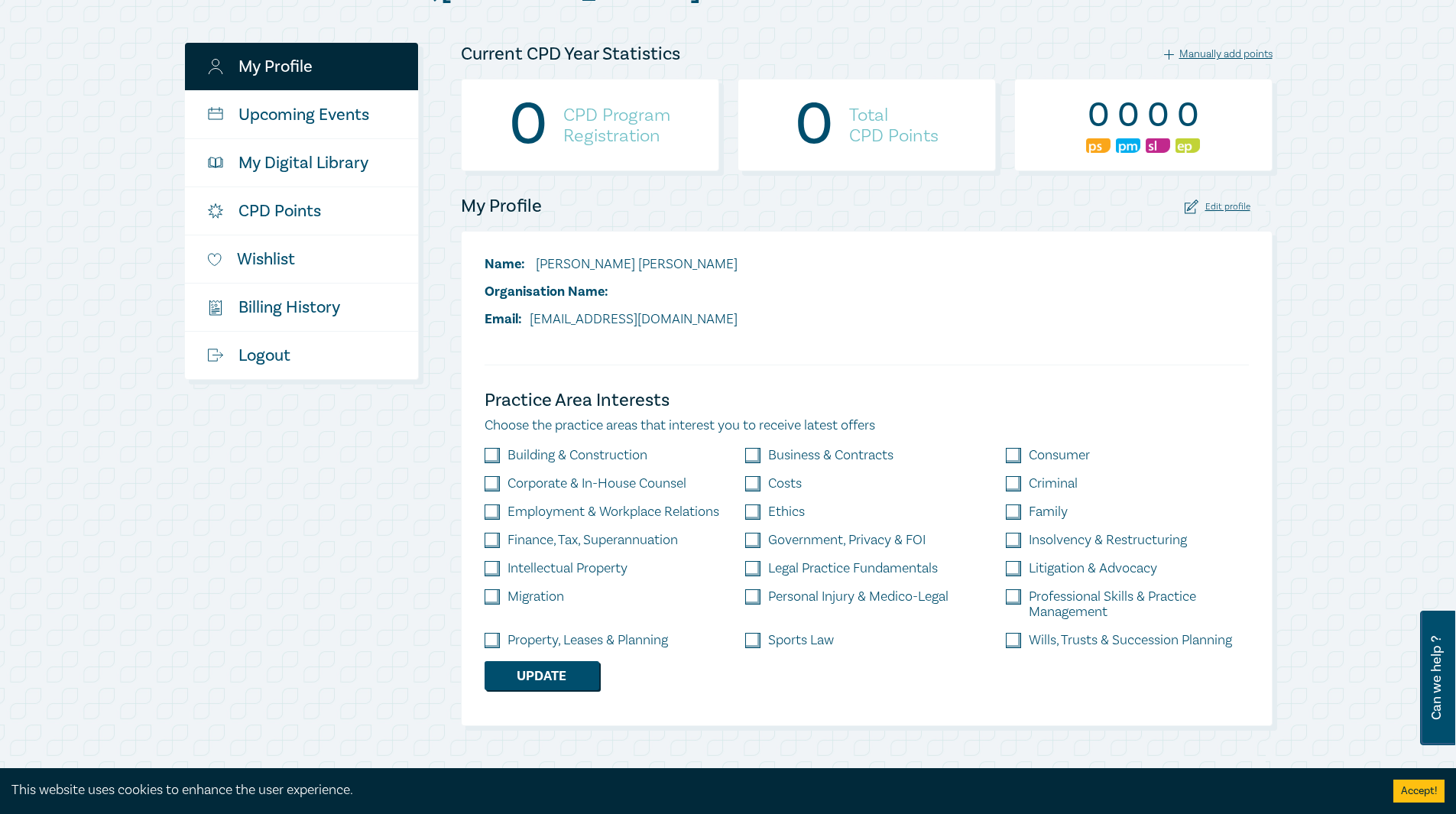
scroll to position [77, 0]
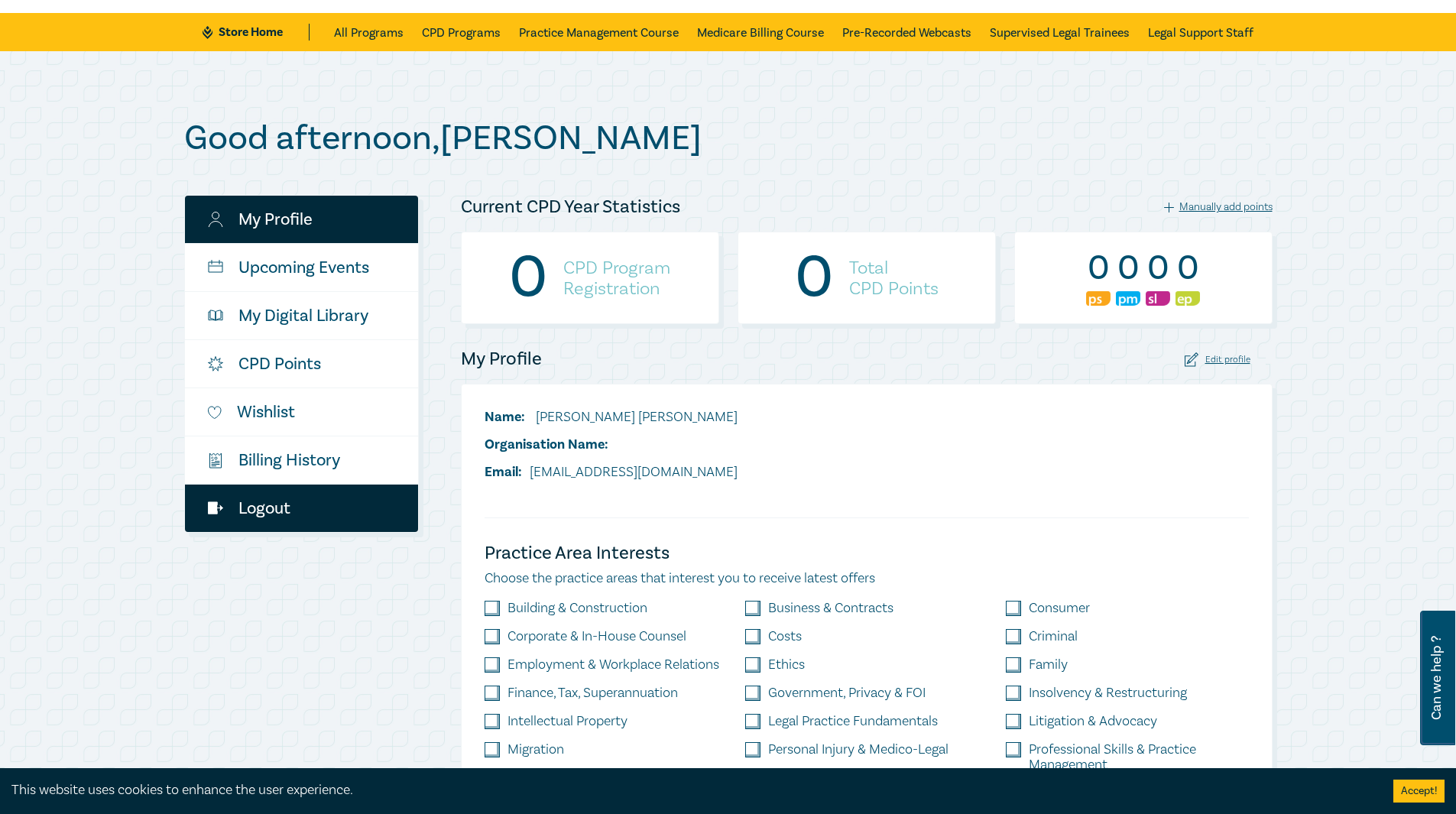
click at [292, 517] on link "Logout" at bounding box center [302, 508] width 234 height 47
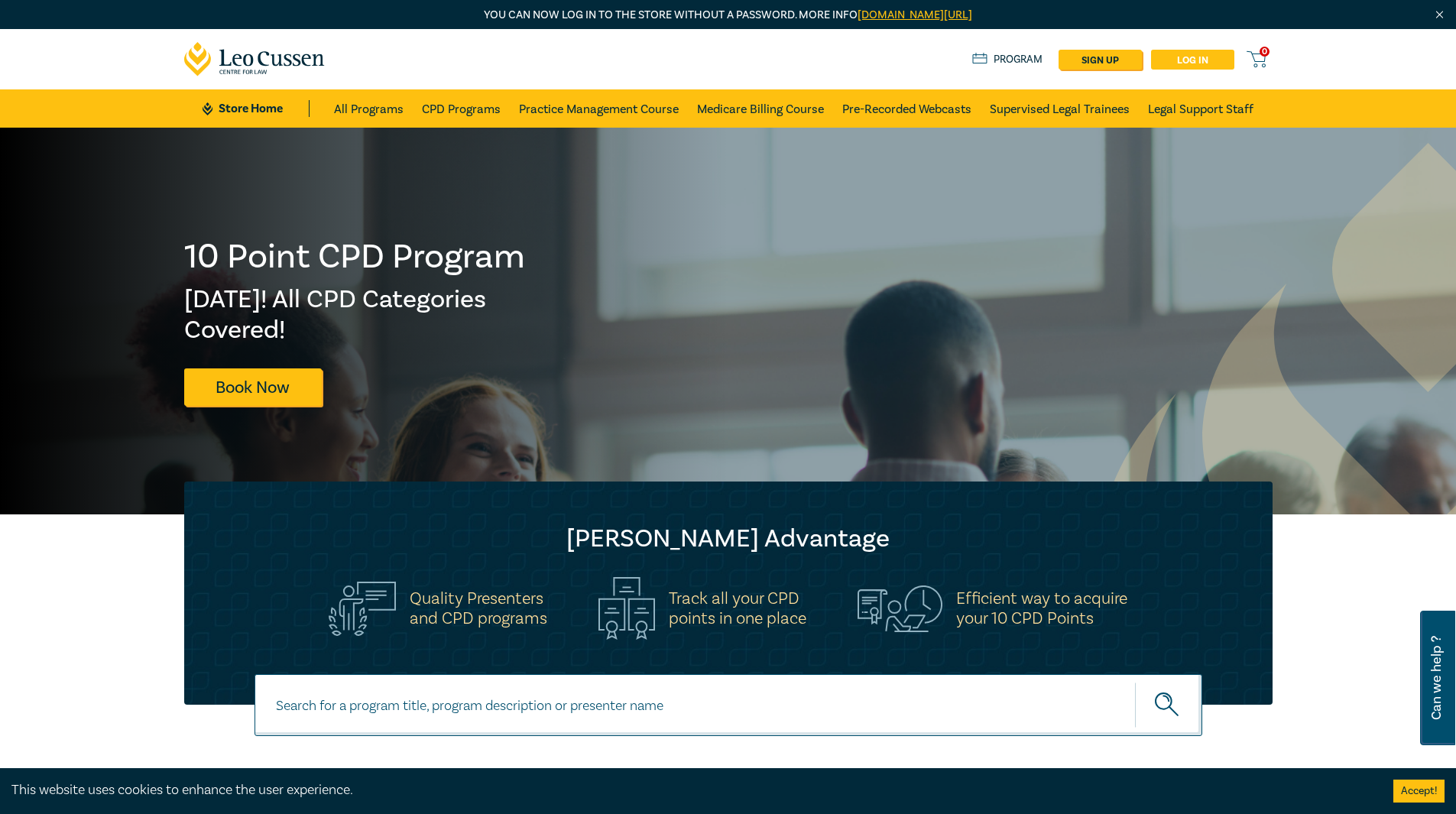
click at [1188, 50] on link "Log in" at bounding box center [1192, 60] width 83 height 20
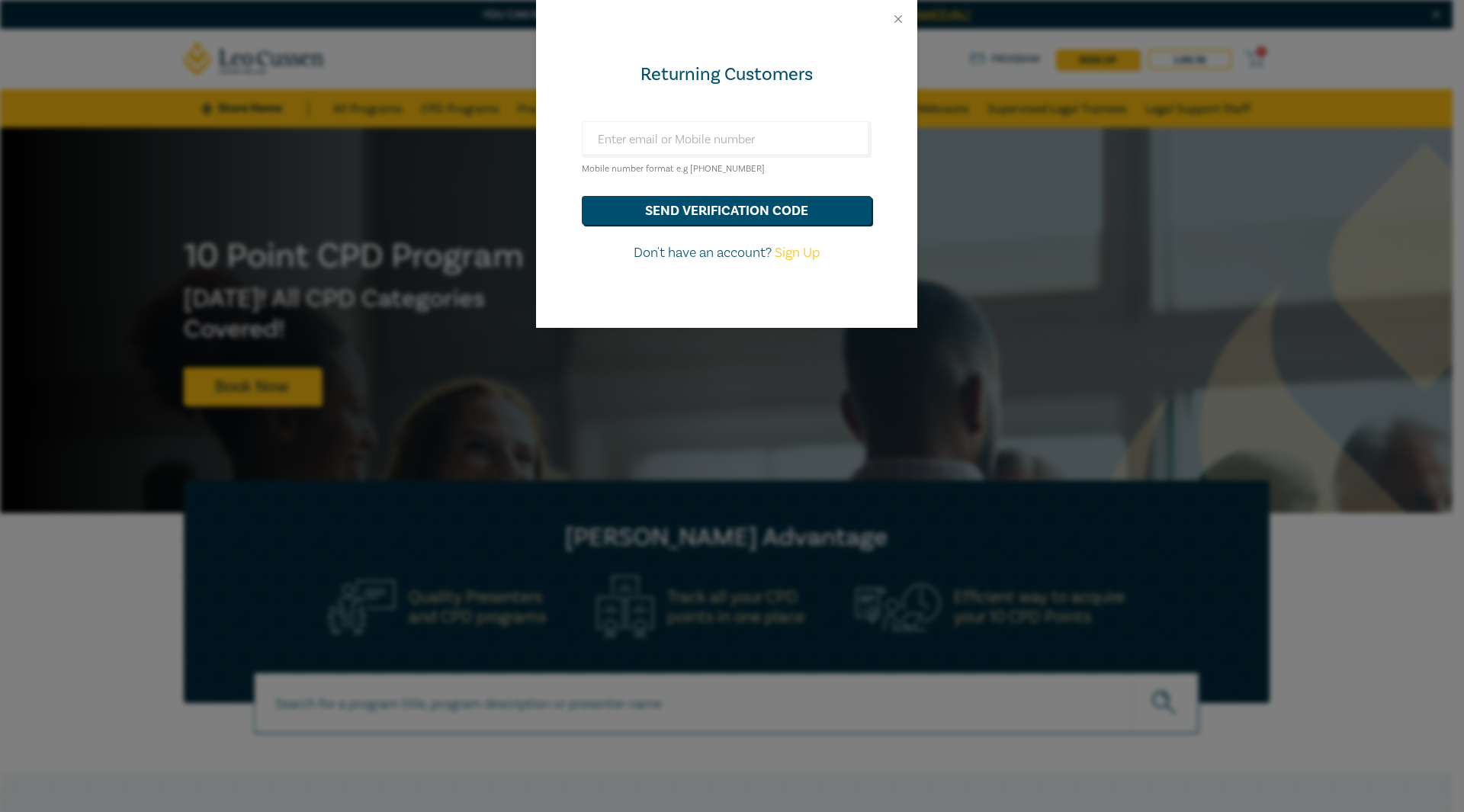
click at [744, 118] on div "Returning Customers Mobile number format e.g +61 000000000 send verification co…" at bounding box center [726, 182] width 381 height 290
click at [725, 140] on input "text" at bounding box center [726, 140] width 290 height 37
click at [793, 251] on link "Sign Up" at bounding box center [797, 253] width 45 height 18
select select "AU"
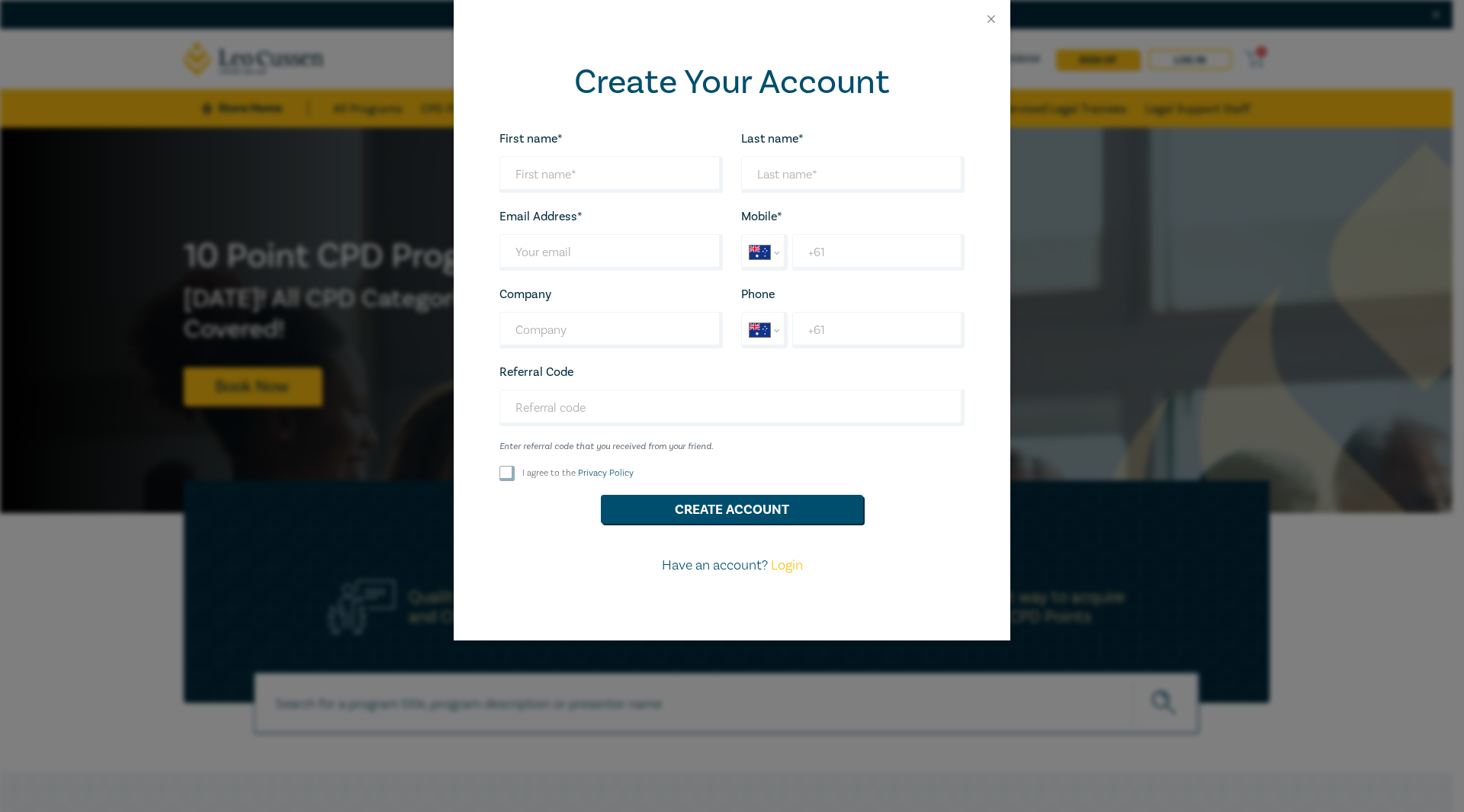
click at [582, 146] on div "First name* Looks good!" at bounding box center [611, 161] width 241 height 64
click at [575, 167] on input "First name*" at bounding box center [610, 174] width 224 height 37
type input "Breanna"
click at [811, 174] on input "Last name*" at bounding box center [853, 174] width 224 height 37
click at [628, 260] on input "Last name*" at bounding box center [610, 252] width 224 height 37
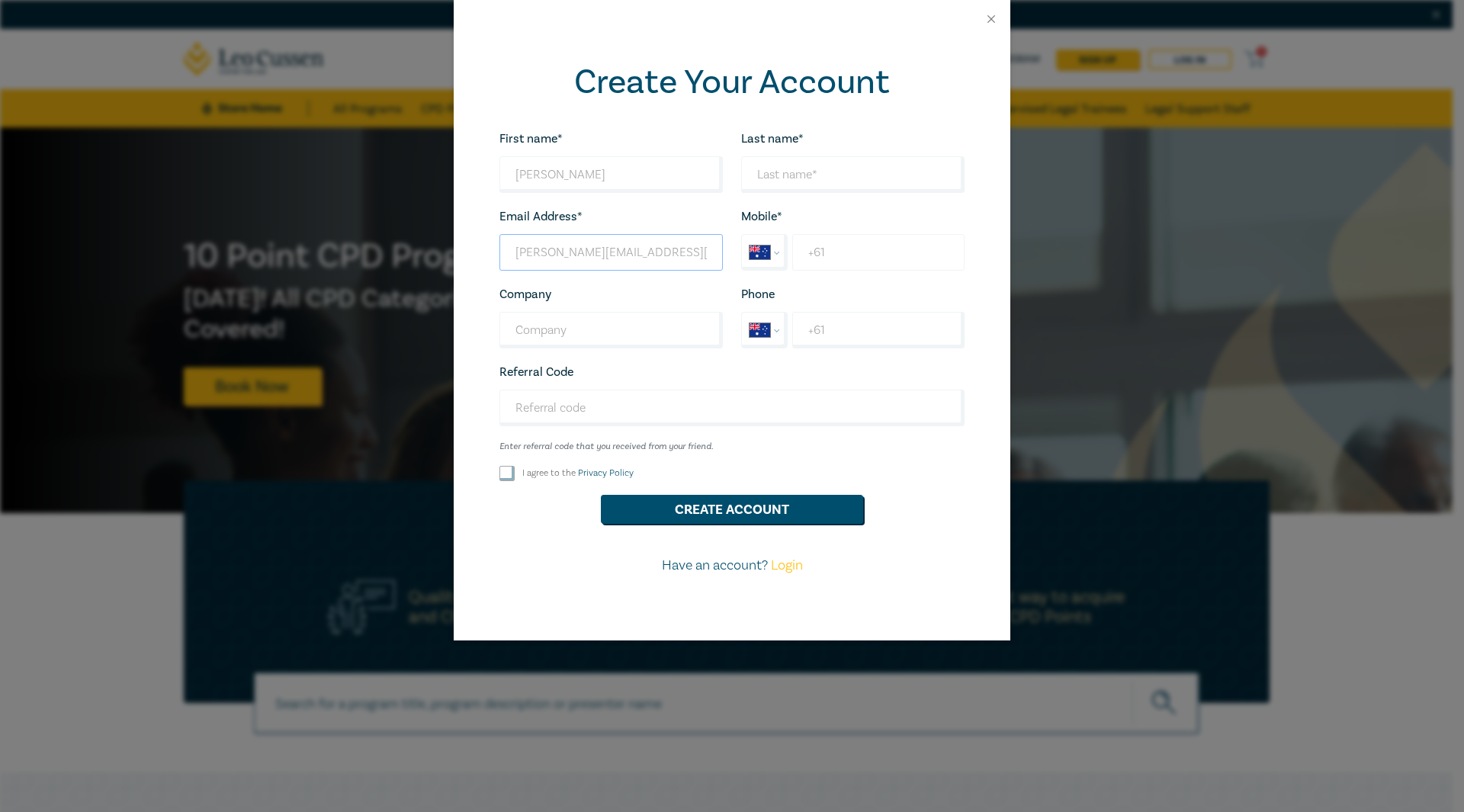
type input "breanna@willed.com.au"
click at [875, 245] on input "+61" at bounding box center [878, 252] width 173 height 37
type input "+6"
select select "ZZ"
type input "+4"
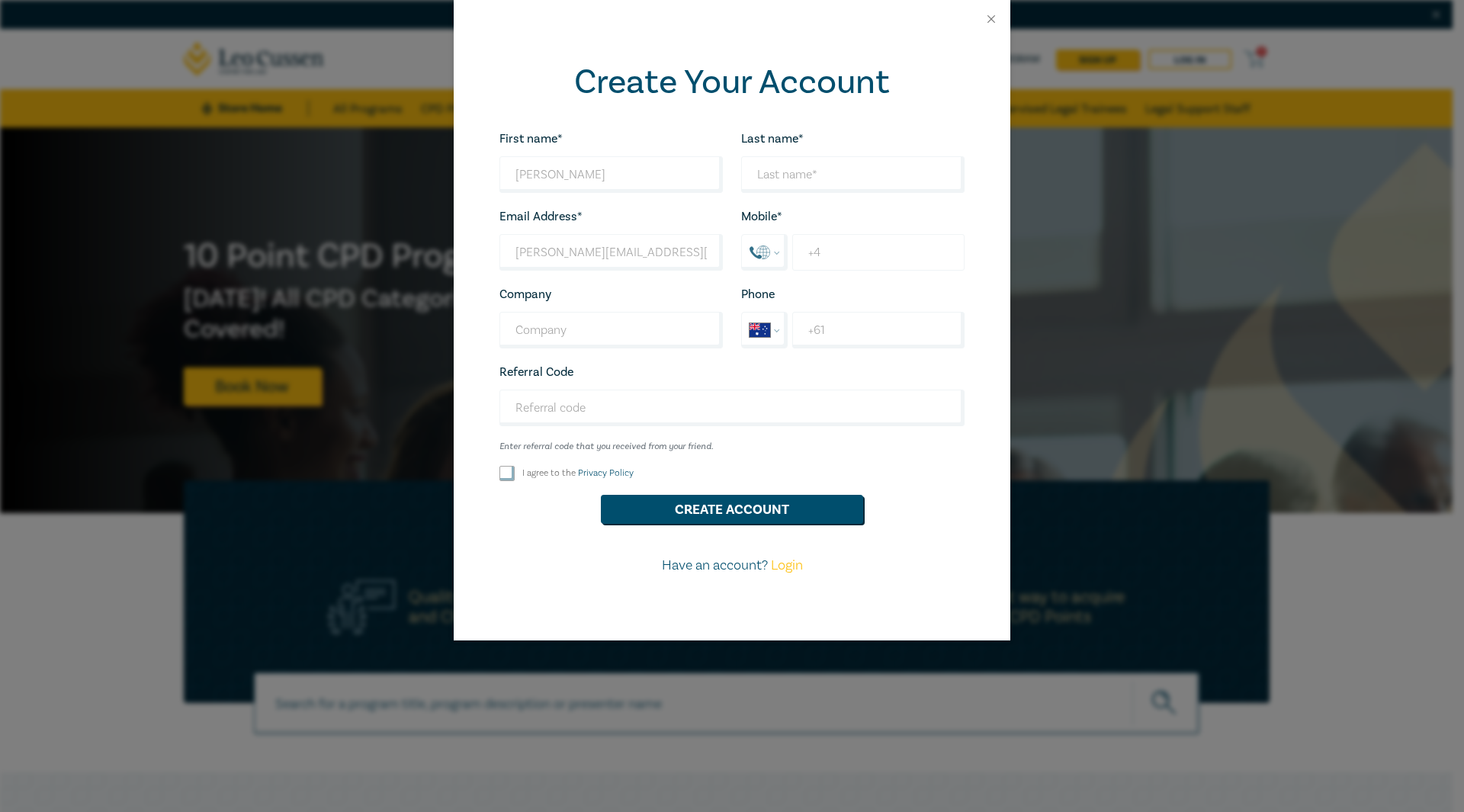
select select "PL"
type input "+48 398 995 7"
drag, startPoint x: 921, startPoint y: 253, endPoint x: 701, endPoint y: 243, distance: 220.2
click at [701, 243] on div "First name* Breanna Looks good! Last name* Looks good! Email Address* breanna@w…" at bounding box center [732, 358] width 483 height 459
select select "ZZ"
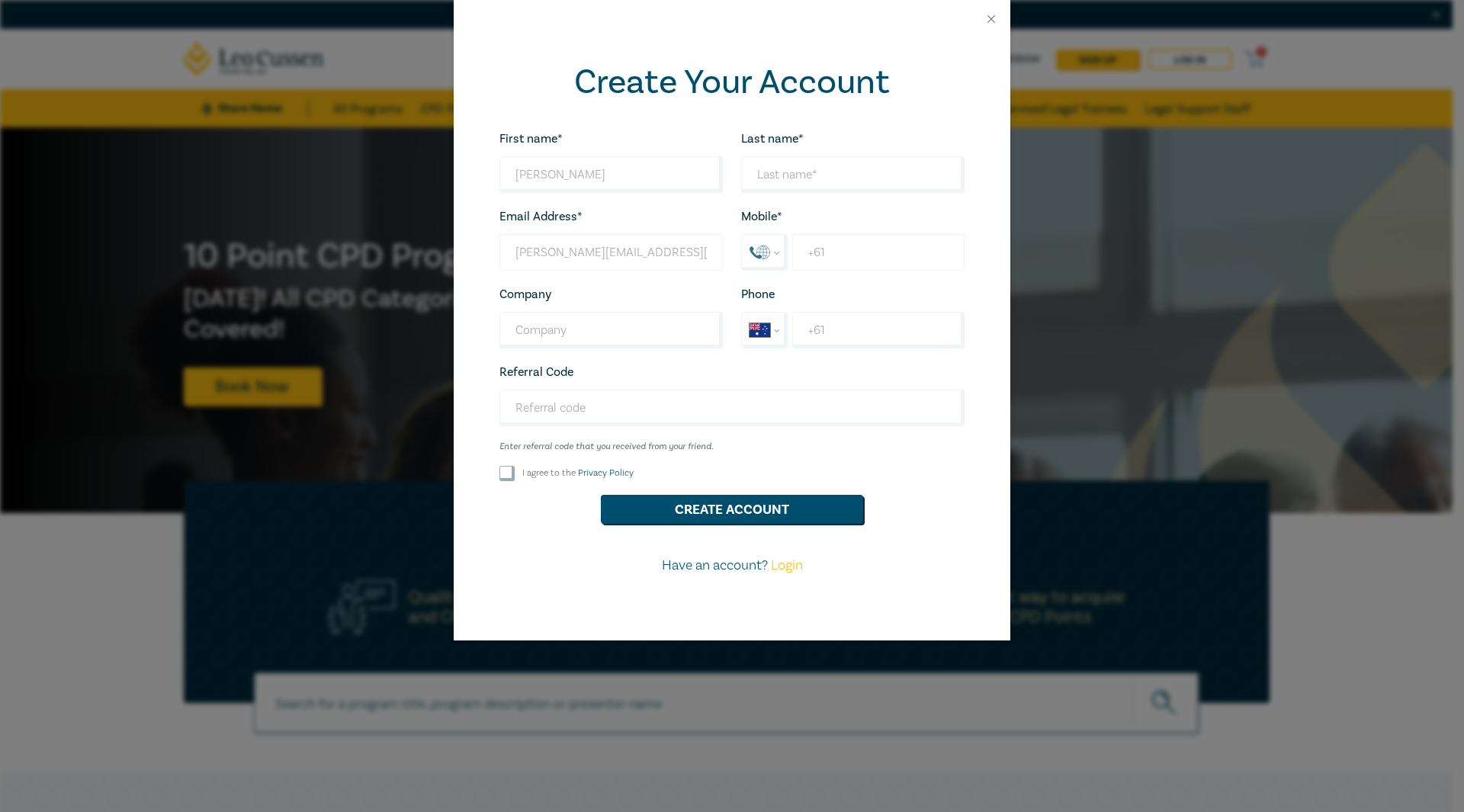
type input "+61"
click at [776, 245] on select "International Afghanistan Åland Islands Albania Algeria American Samoa Andorra …" at bounding box center [764, 252] width 45 height 35
select select "AU"
click at [741, 235] on select "International Afghanistan Åland Islands Albania Algeria American Samoa Andorra …" at bounding box center [764, 252] width 45 height 35
type input "+61 483 989 957"
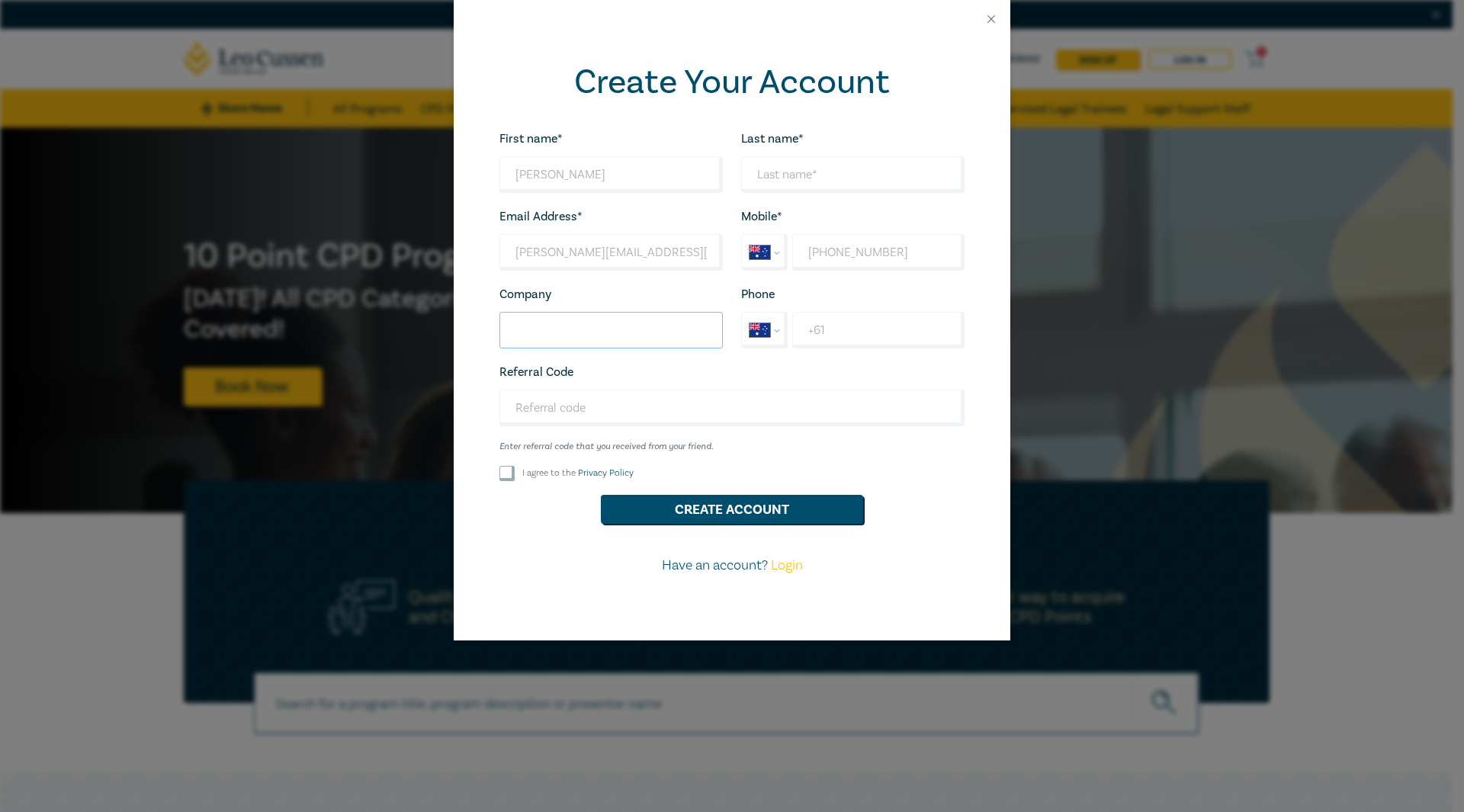
click at [608, 334] on input "Company" at bounding box center [610, 330] width 224 height 37
type input "Willed Law Pty Ltd"
click at [516, 477] on div "I agree to the Privacy Policy" at bounding box center [610, 473] width 224 height 15
click at [511, 475] on input "I agree to the Privacy Policy" at bounding box center [507, 473] width 15 height 15
checkbox input "true"
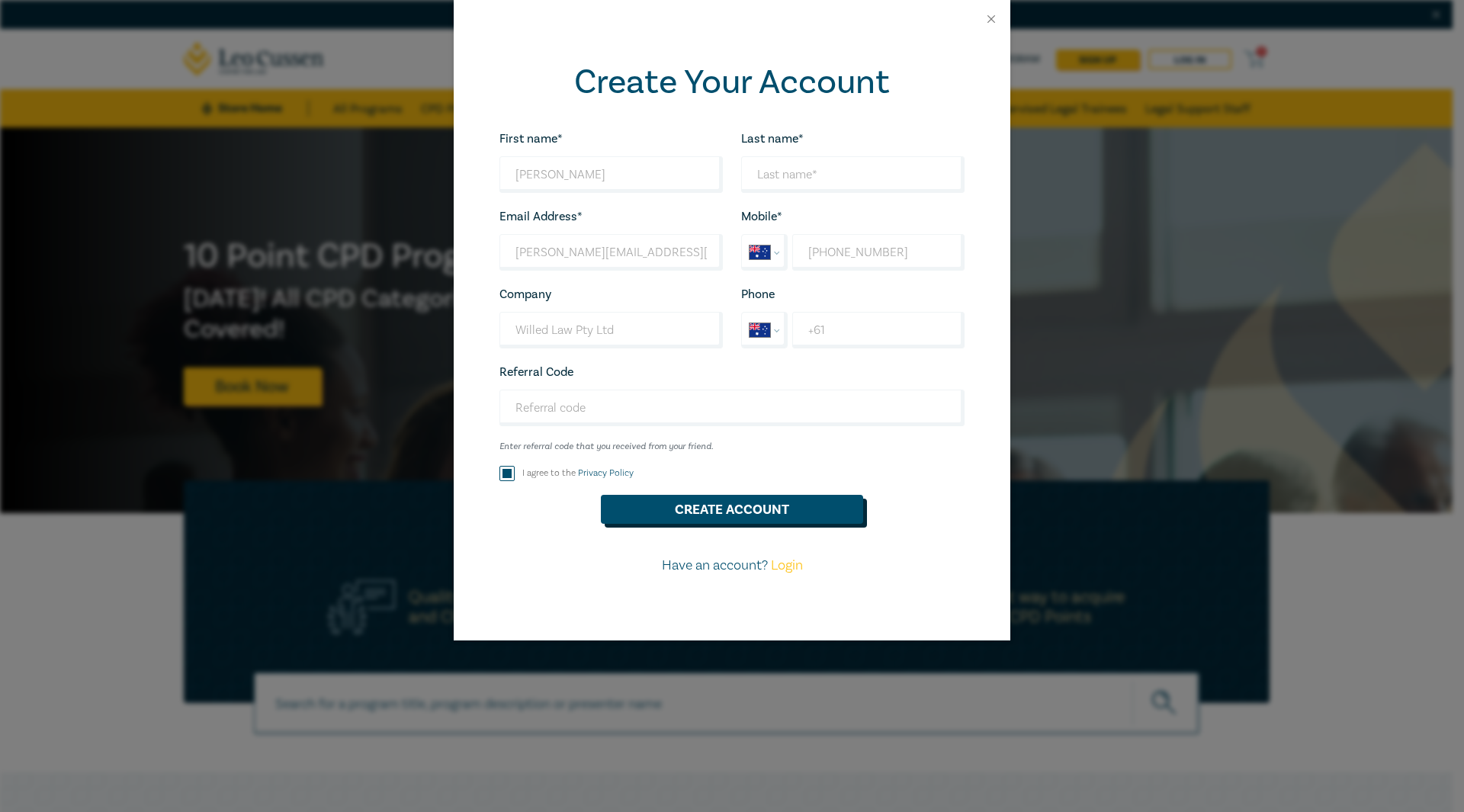
click at [671, 507] on button "Create Account" at bounding box center [732, 509] width 262 height 29
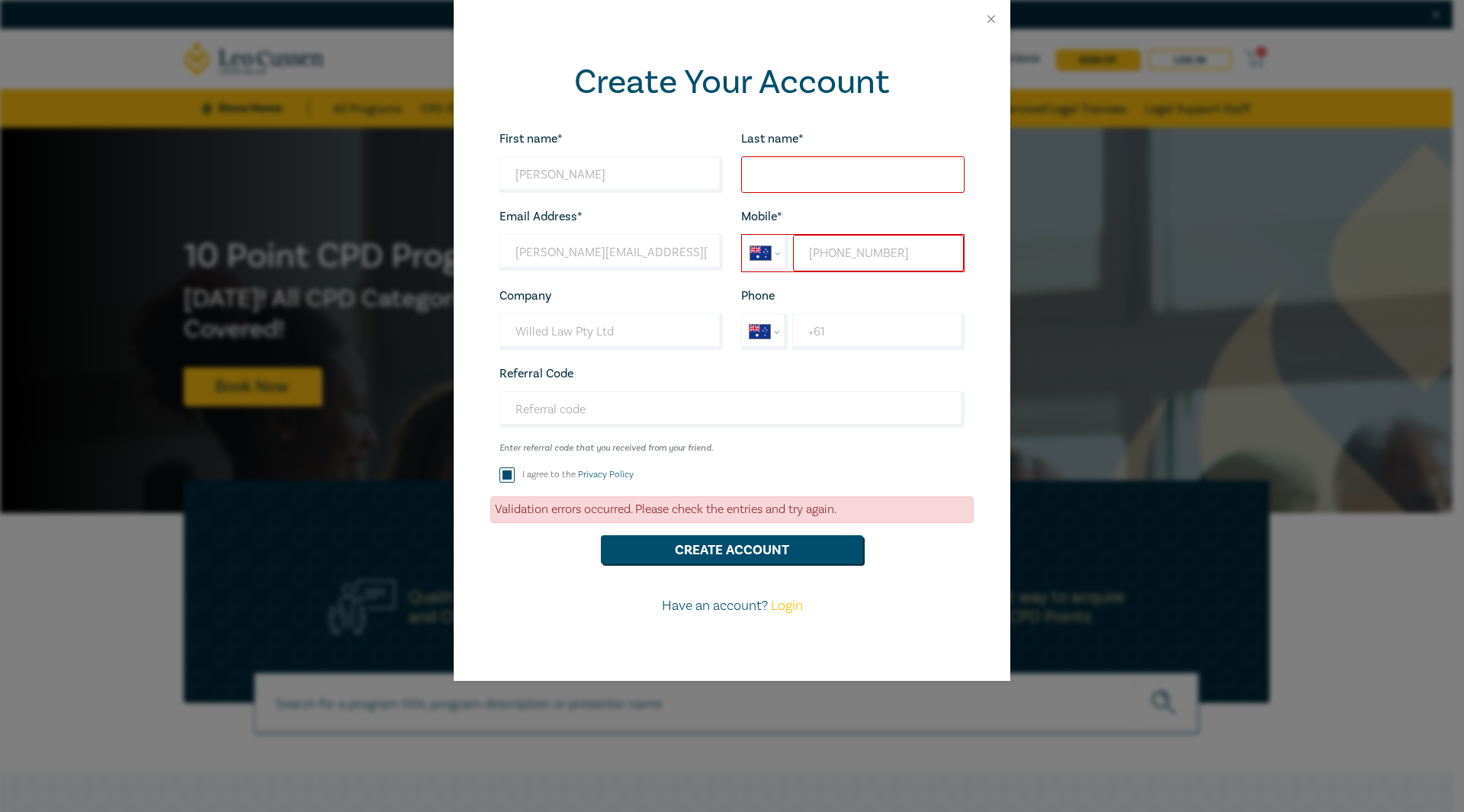
click at [849, 166] on input "Last name*" at bounding box center [853, 174] width 224 height 37
type input "Lampkin"
click at [812, 556] on button "Create Account" at bounding box center [732, 549] width 262 height 29
click at [797, 554] on button "Create Account" at bounding box center [732, 549] width 262 height 29
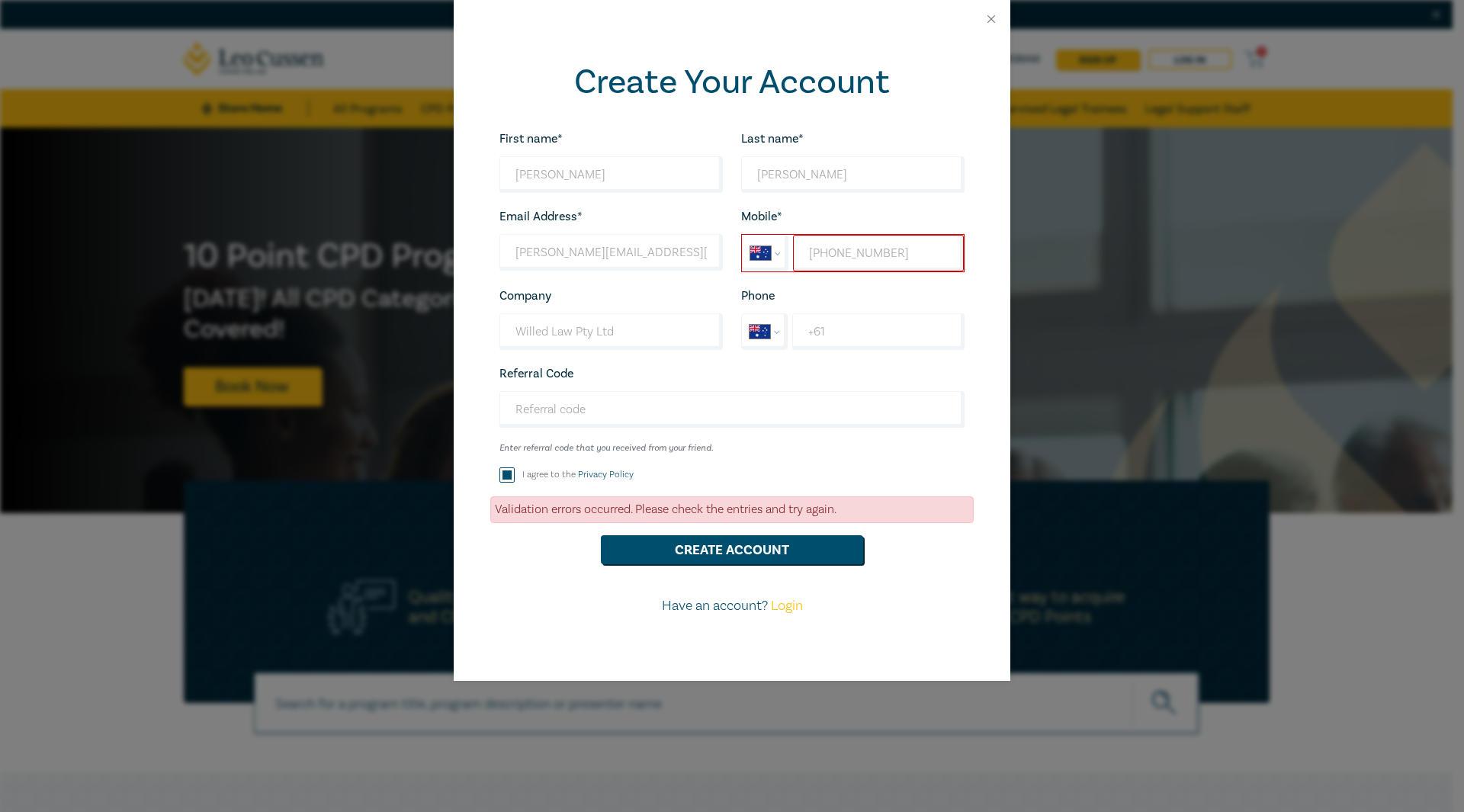
click at [857, 218] on div "Mobile* International Afghanistan Åland Islands Albania Algeria American Samoa …" at bounding box center [853, 240] width 241 height 66
click at [836, 250] on input "+61 483 989 957" at bounding box center [878, 253] width 171 height 37
click at [824, 253] on input "+61 483 989 957" at bounding box center [878, 253] width 171 height 37
click at [829, 250] on input "+61 483 989 957" at bounding box center [878, 253] width 171 height 37
click at [788, 567] on div "First name* Breanna Looks good! Last name* Lampkin Looks good! Email Address* b…" at bounding box center [732, 378] width 483 height 499
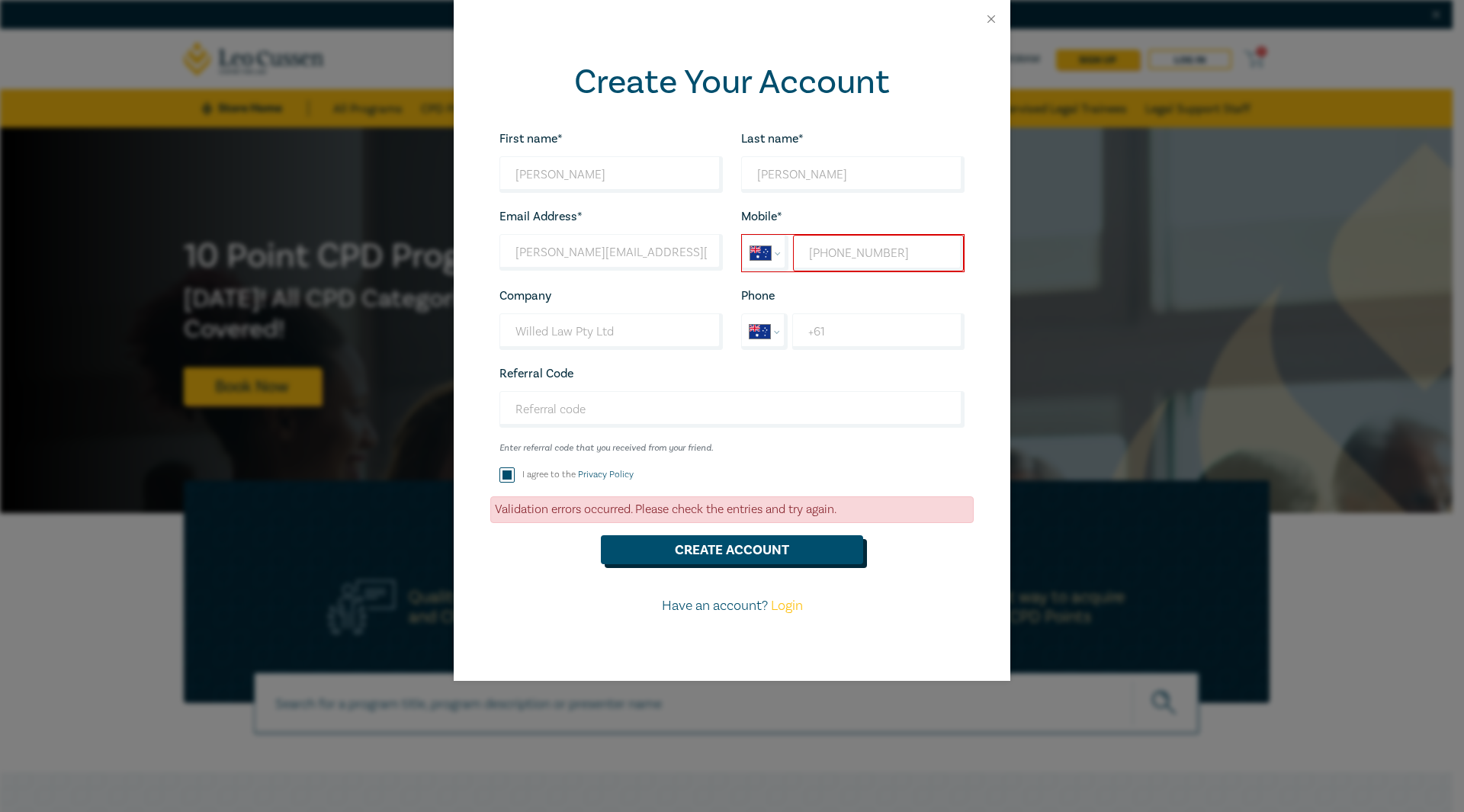
click at [782, 562] on button "Create Account" at bounding box center [732, 549] width 262 height 29
drag, startPoint x: 931, startPoint y: 240, endPoint x: 835, endPoint y: 241, distance: 96.0
click at [831, 247] on input "+61 0483 989 957" at bounding box center [878, 253] width 171 height 37
type input "+6"
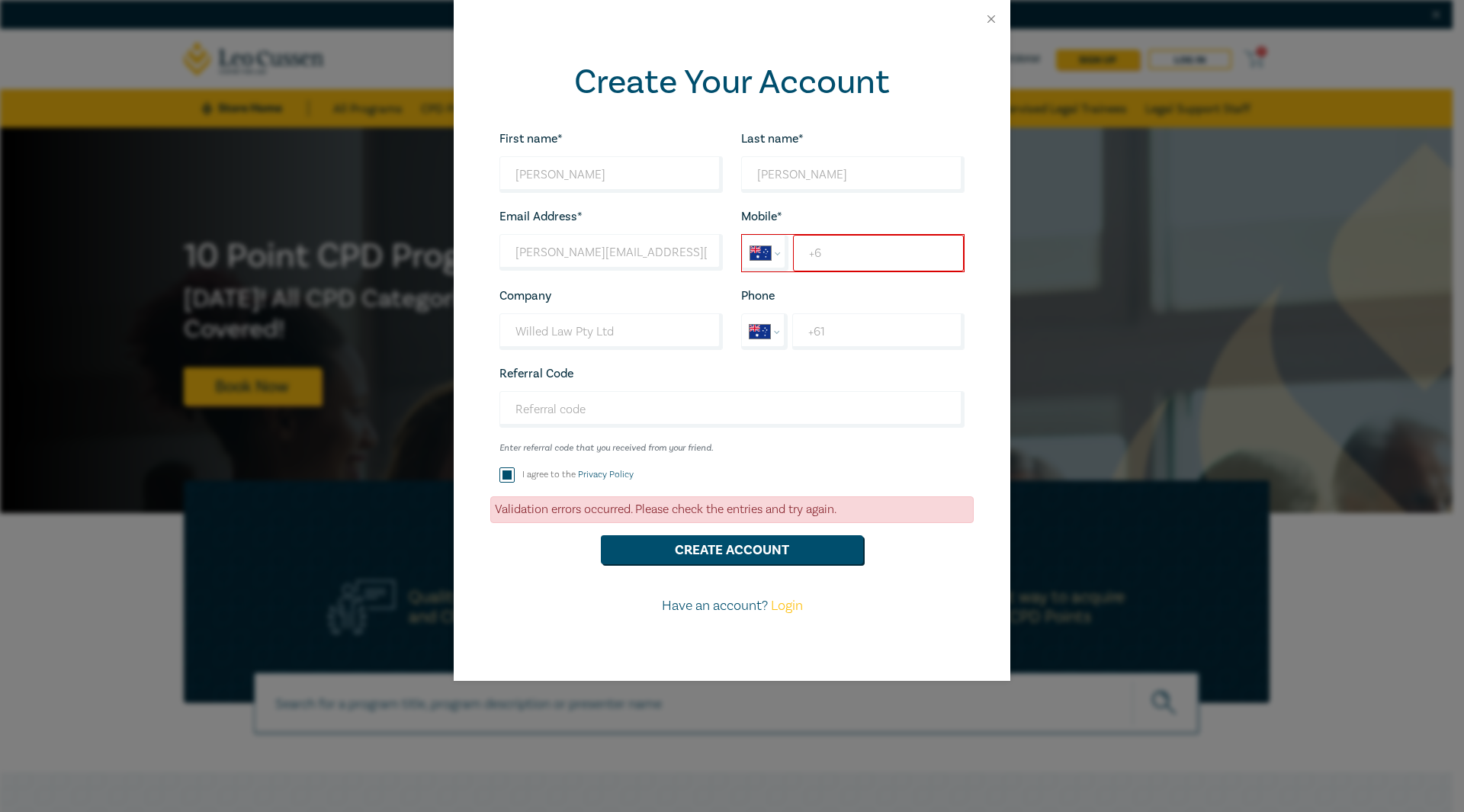
select select "ZZ"
type input "+"
click at [786, 240] on select "International Afghanistan Åland Islands Albania Algeria American Samoa Andorra …" at bounding box center [765, 253] width 45 height 35
select select "AU"
click at [742, 236] on select "International Afghanistan Åland Islands Albania Algeria American Samoa Andorra …" at bounding box center [765, 253] width 45 height 35
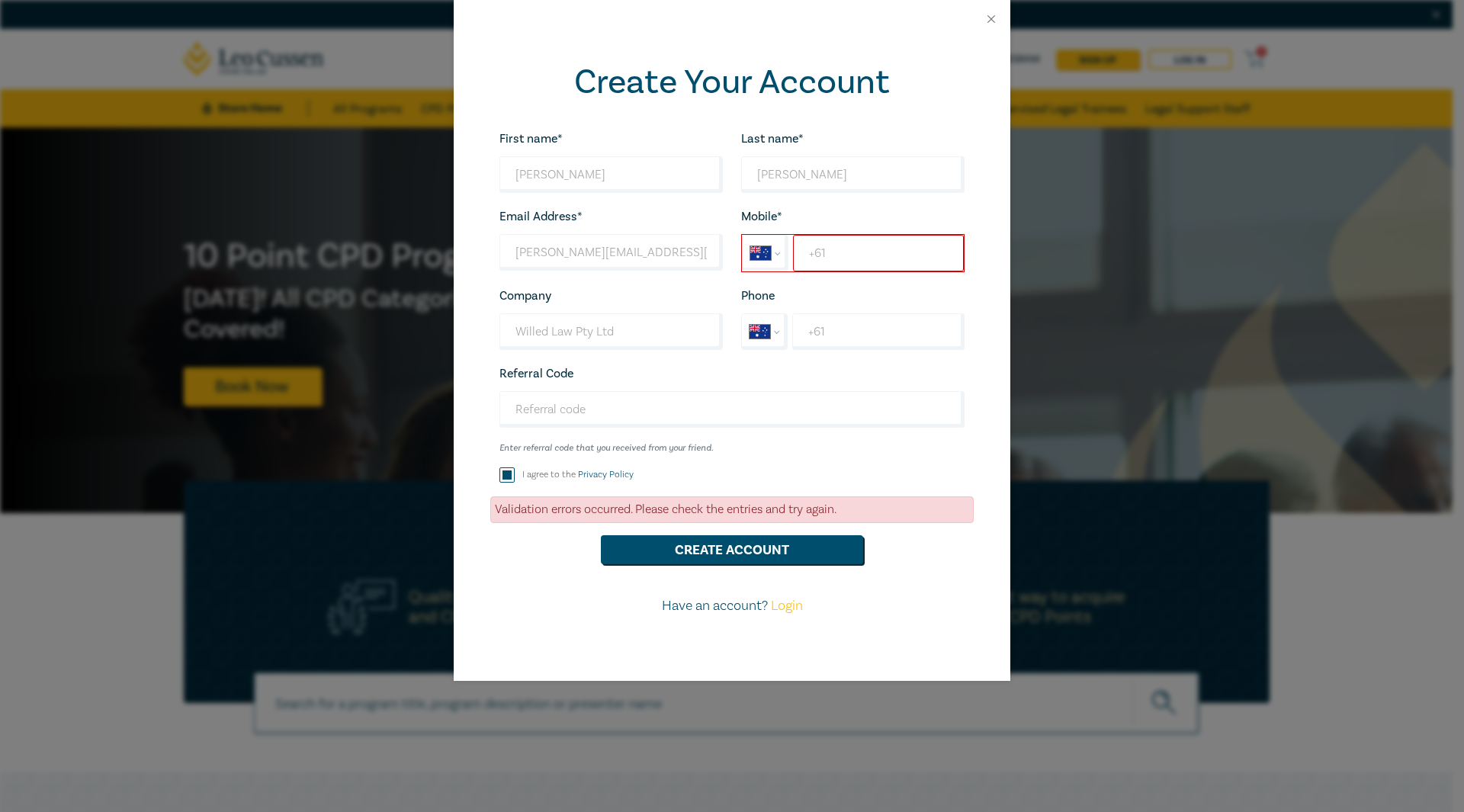
click at [907, 253] on input "+61" at bounding box center [878, 253] width 171 height 37
click at [824, 538] on button "Create Account" at bounding box center [732, 549] width 262 height 29
click at [909, 255] on input "+61 483 989 957" at bounding box center [878, 253] width 171 height 37
type input "+61 483 989 957"
click at [796, 557] on button "Create Account" at bounding box center [732, 549] width 262 height 29
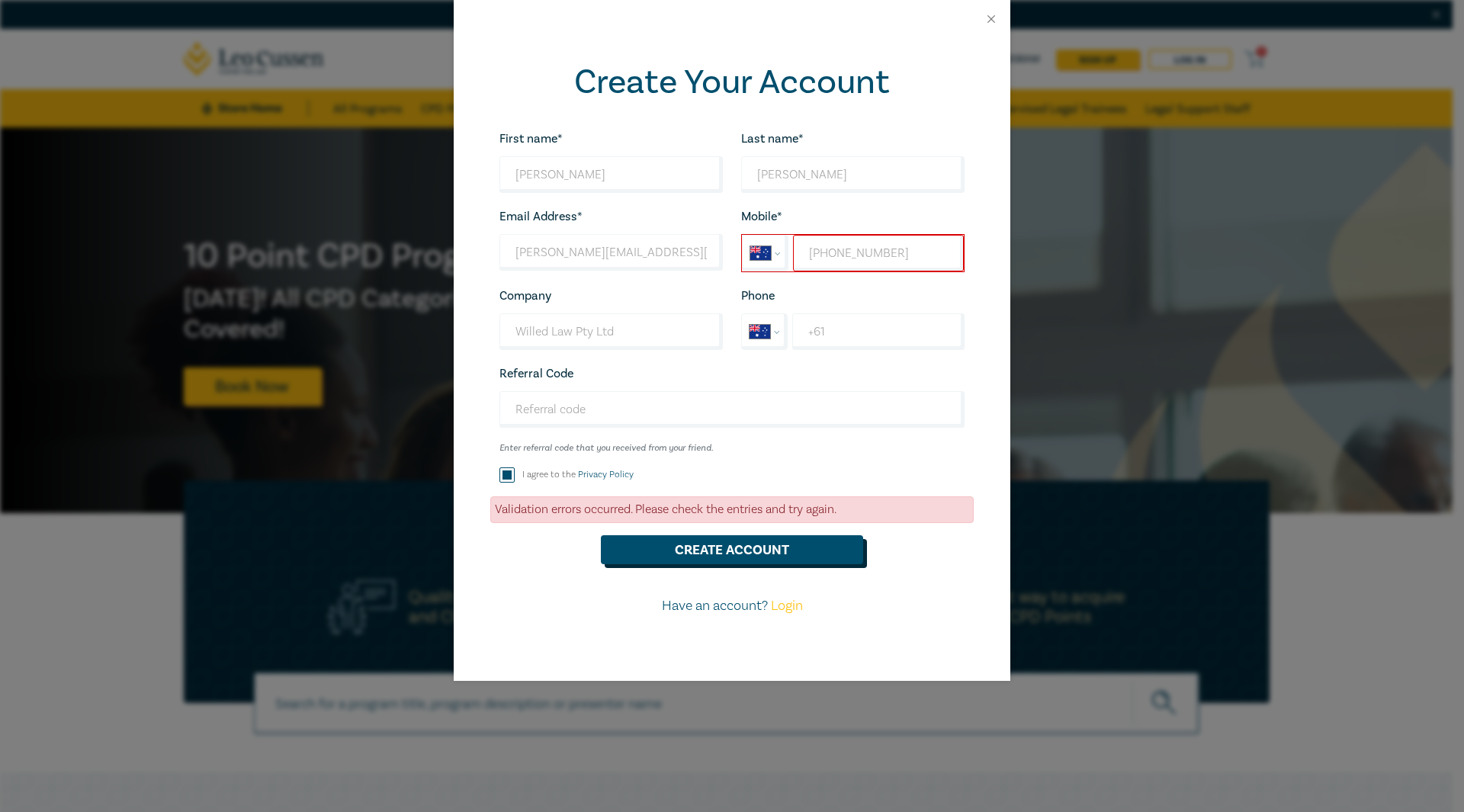
click at [796, 557] on button "Create Account" at bounding box center [732, 549] width 262 height 29
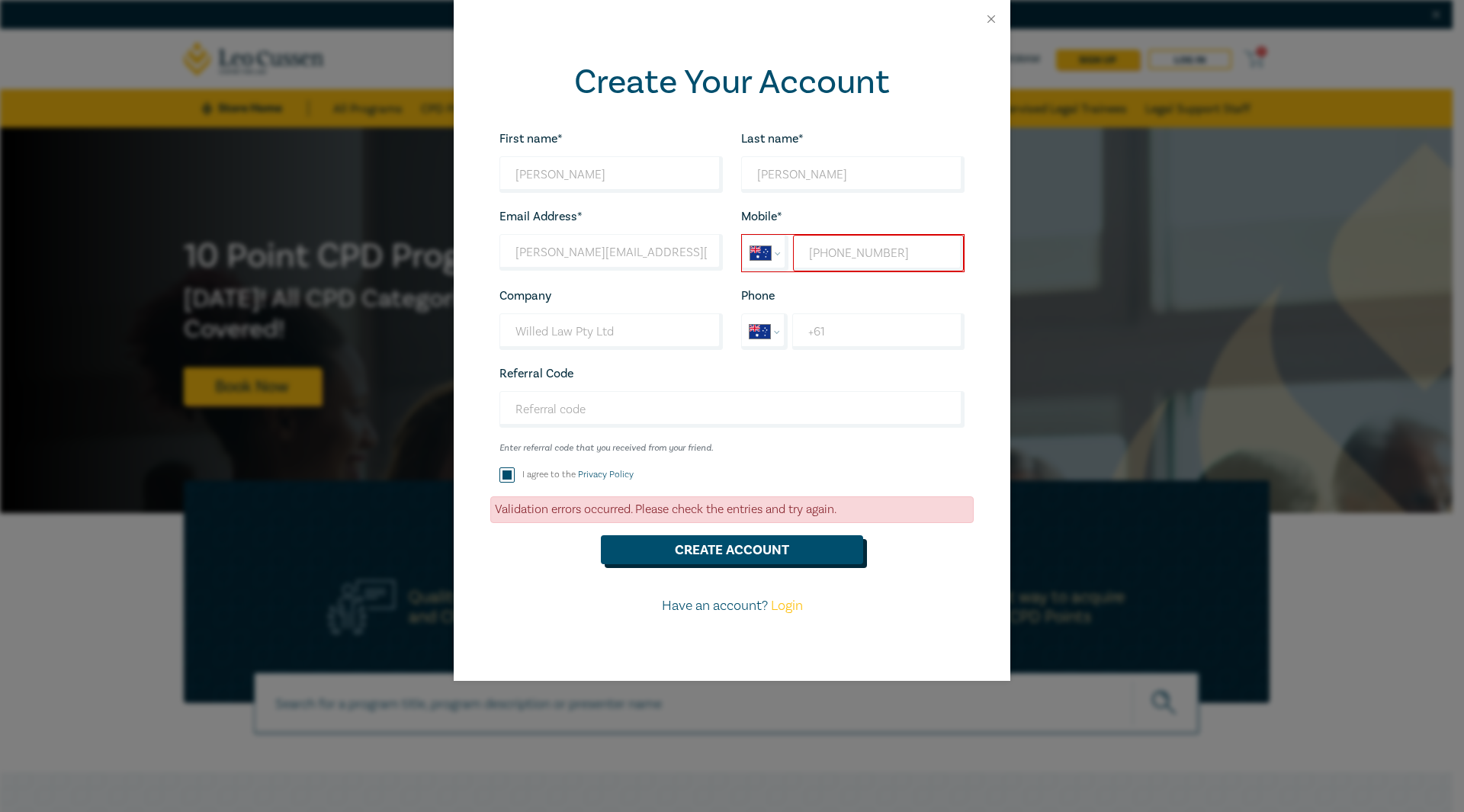
click at [796, 557] on button "Create Account" at bounding box center [732, 549] width 262 height 29
drag, startPoint x: 844, startPoint y: 244, endPoint x: 566, endPoint y: 233, distance: 278.2
click at [560, 237] on div "First name* Breanna Looks good! Last name* Lampkin Looks good! Email Address* b…" at bounding box center [732, 378] width 483 height 499
select select "ZZ"
click at [834, 226] on div "Mobile* International Afghanistan Åland Islands Albania Algeria American Samoa …" at bounding box center [853, 240] width 241 height 66
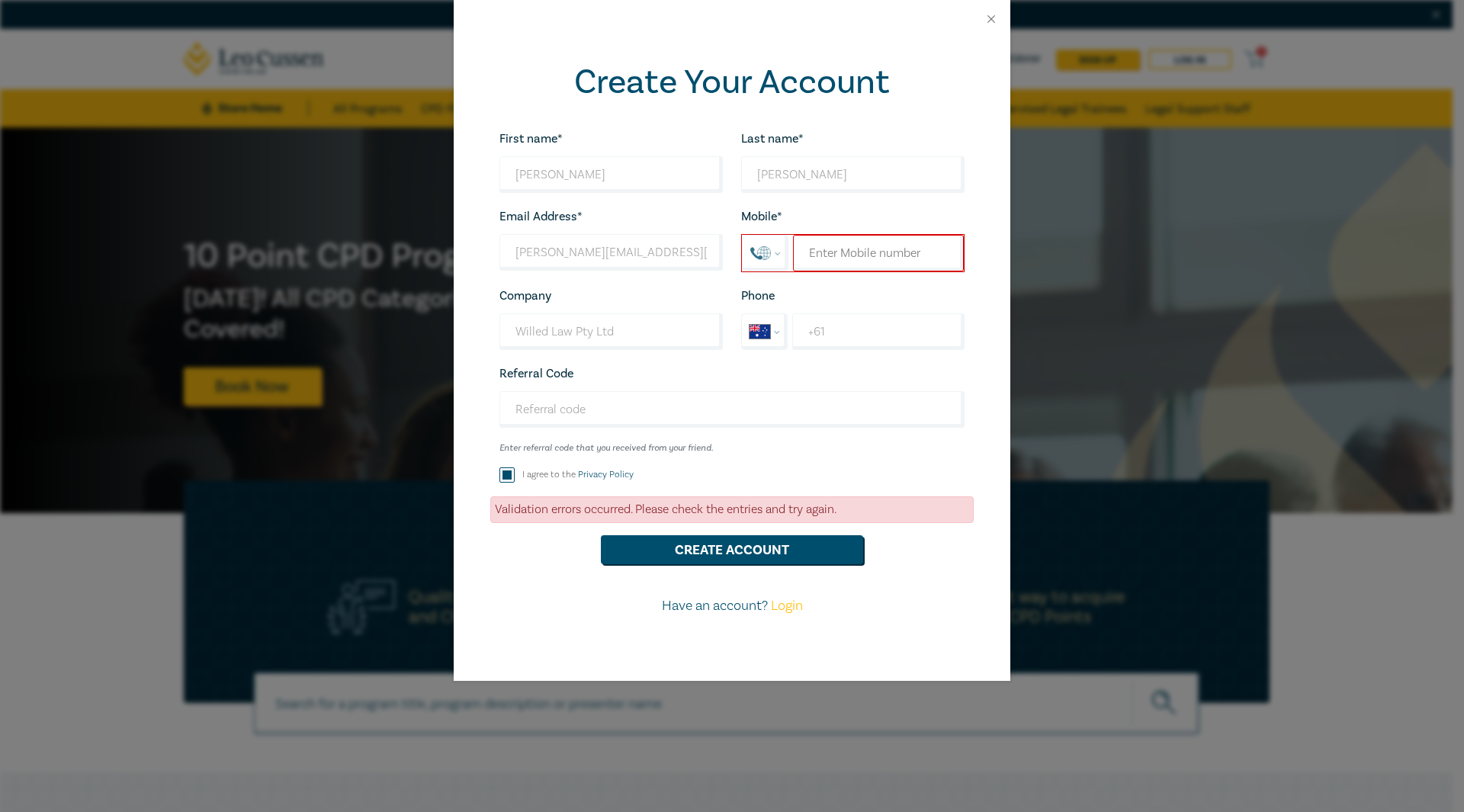
click at [788, 260] on div "International Afghanistan Åland Islands Albania Algeria American Samoa Andorra …" at bounding box center [764, 253] width 46 height 37
click at [783, 257] on select "International Afghanistan Åland Islands Albania Algeria American Samoa Andorra …" at bounding box center [765, 253] width 45 height 35
select select "AU"
click at [742, 236] on select "International Afghanistan Åland Islands Albania Algeria American Samoa Andorra …" at bounding box center [765, 253] width 45 height 35
click at [769, 550] on button "Create Account" at bounding box center [732, 549] width 262 height 29
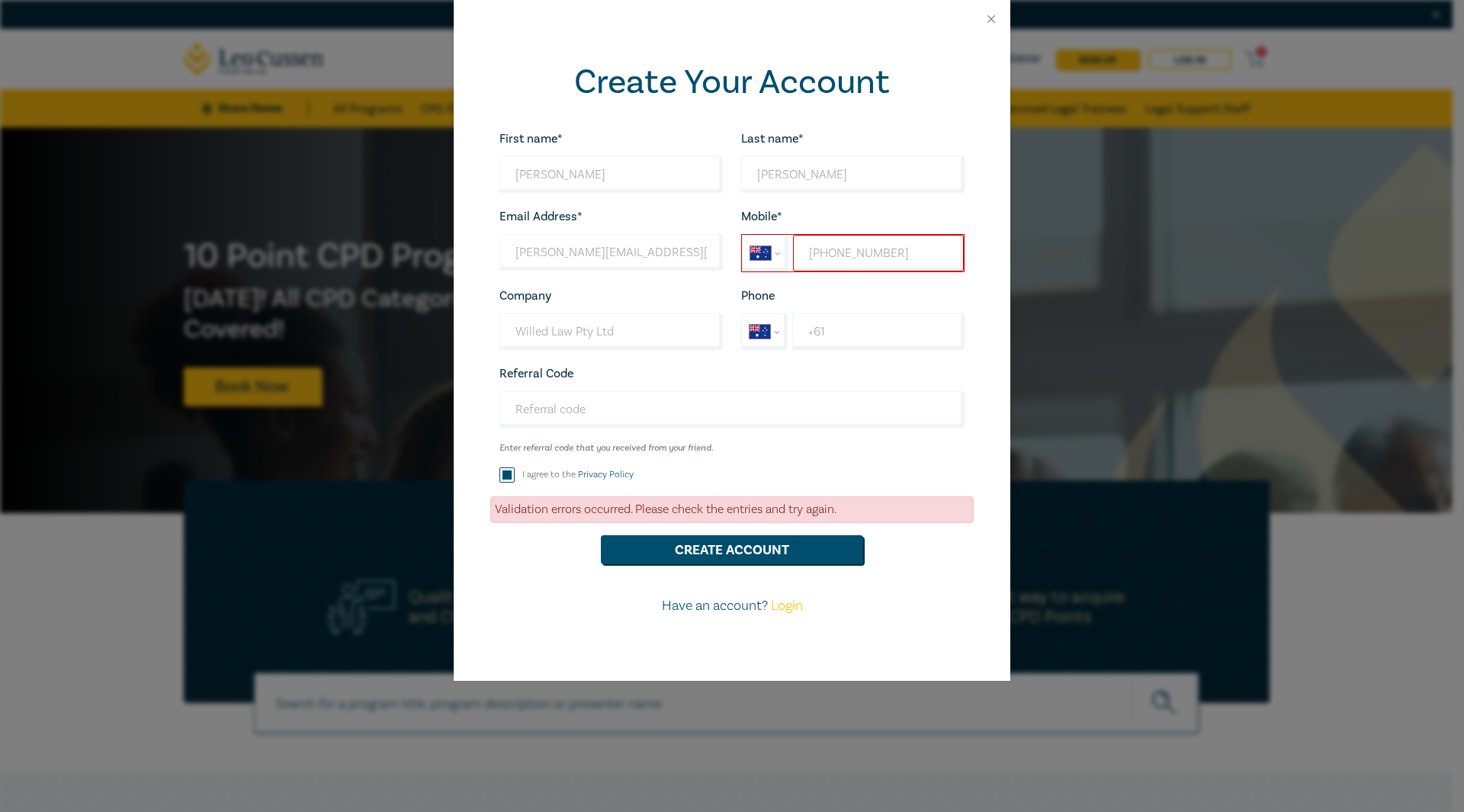
click at [764, 519] on div "Validation errors occurred. Please check the entries and try again." at bounding box center [732, 509] width 483 height 26
click at [758, 529] on div "First name* Breanna Looks good! Last name* Lampkin Looks good! Email Address* b…" at bounding box center [732, 378] width 483 height 499
click at [750, 544] on button "Create Account" at bounding box center [732, 549] width 262 height 29
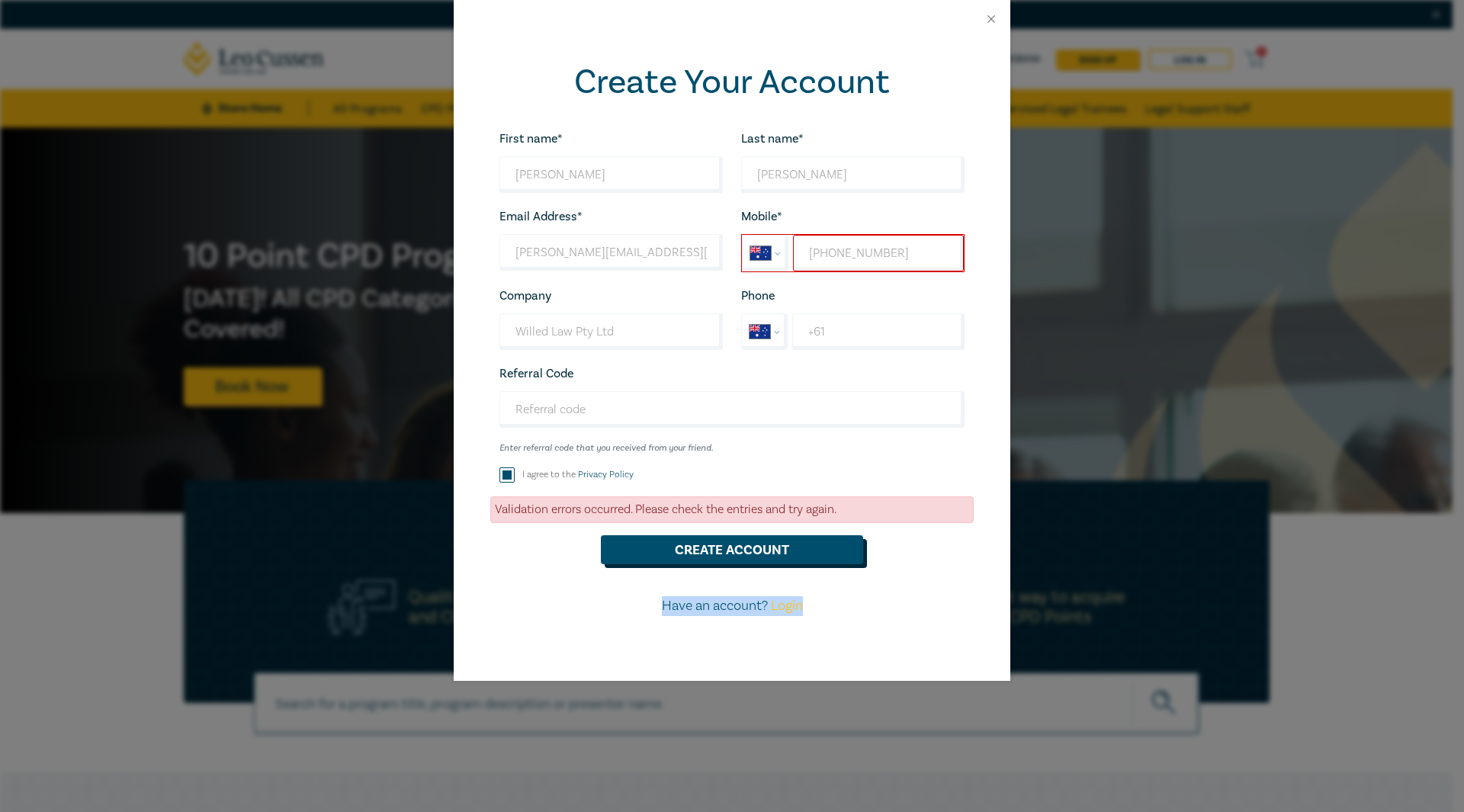
click at [750, 544] on button "Create Account" at bounding box center [732, 549] width 262 height 29
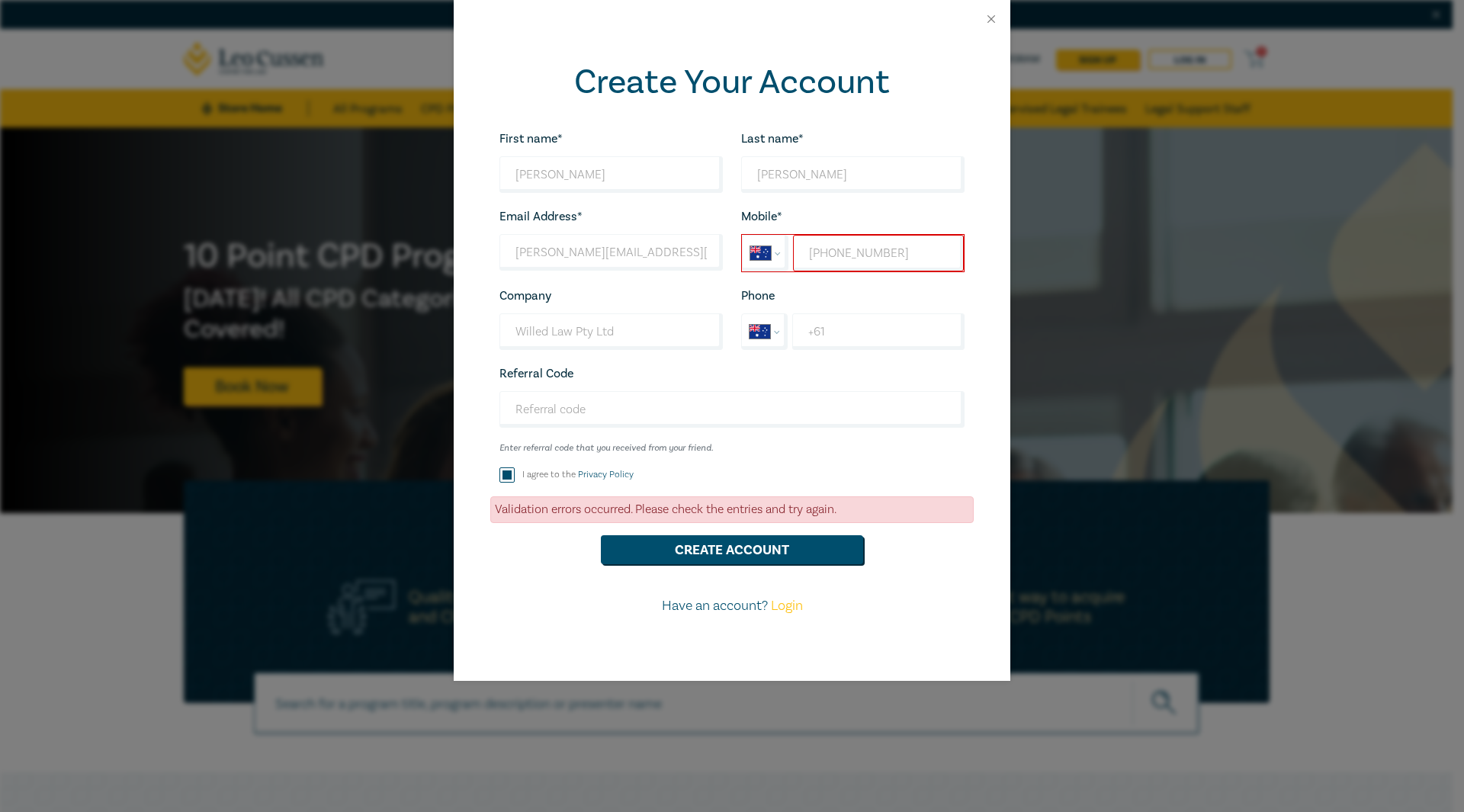
click at [861, 513] on div "Validation errors occurred. Please check the entries and try again." at bounding box center [732, 509] width 483 height 26
drag, startPoint x: 541, startPoint y: 510, endPoint x: 799, endPoint y: 510, distance: 258.0
click at [799, 510] on div "Validation errors occurred. Please check the entries and try again." at bounding box center [732, 509] width 483 height 26
click at [893, 269] on input "+61 0483 989 957" at bounding box center [878, 253] width 171 height 37
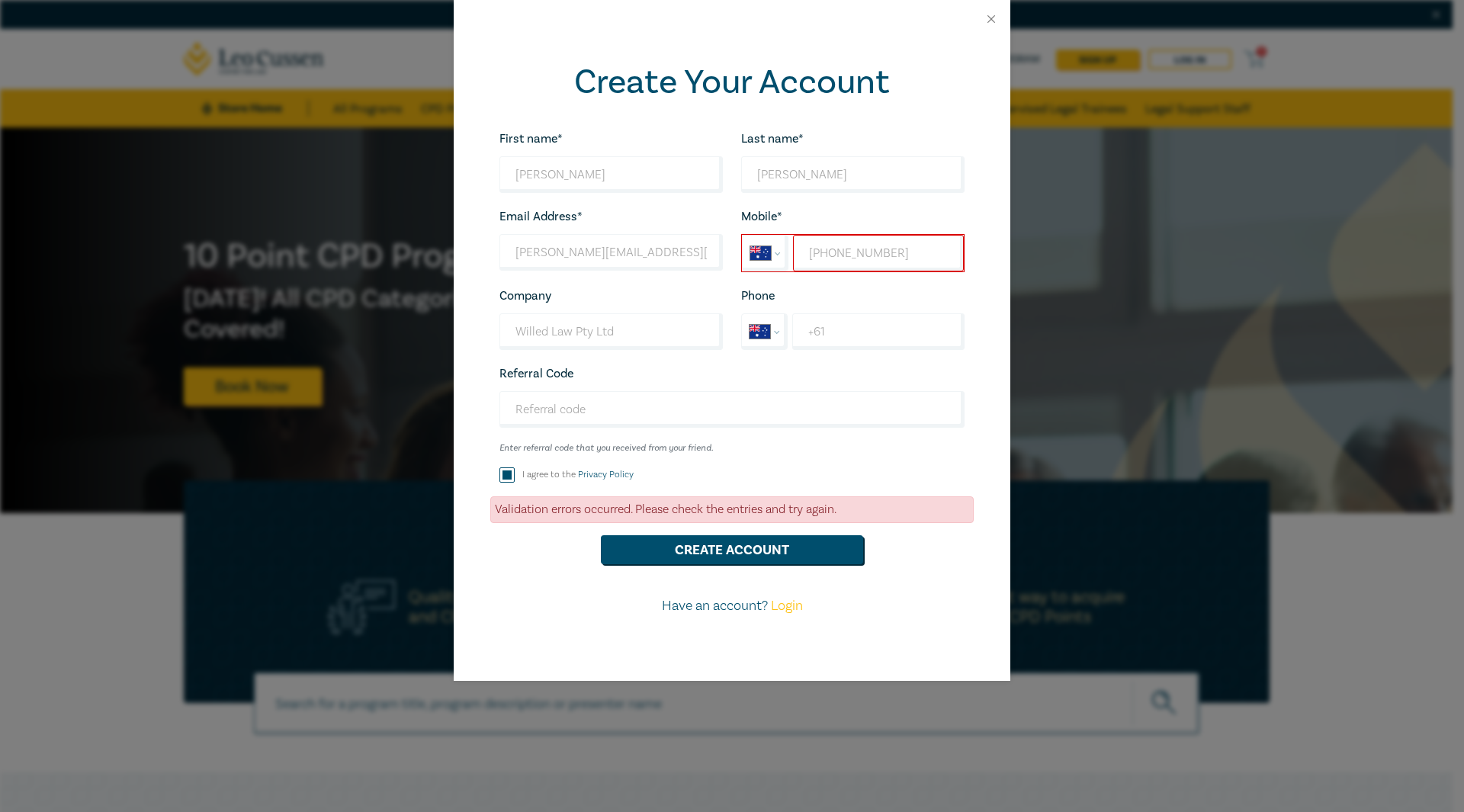
click at [767, 209] on label "Mobile*" at bounding box center [762, 216] width 42 height 14
drag, startPoint x: 836, startPoint y: 256, endPoint x: 840, endPoint y: 264, distance: 8.9
click at [838, 256] on input "+61 0483 989 957" at bounding box center [878, 253] width 171 height 37
click at [820, 543] on button "Create Account" at bounding box center [732, 549] width 262 height 29
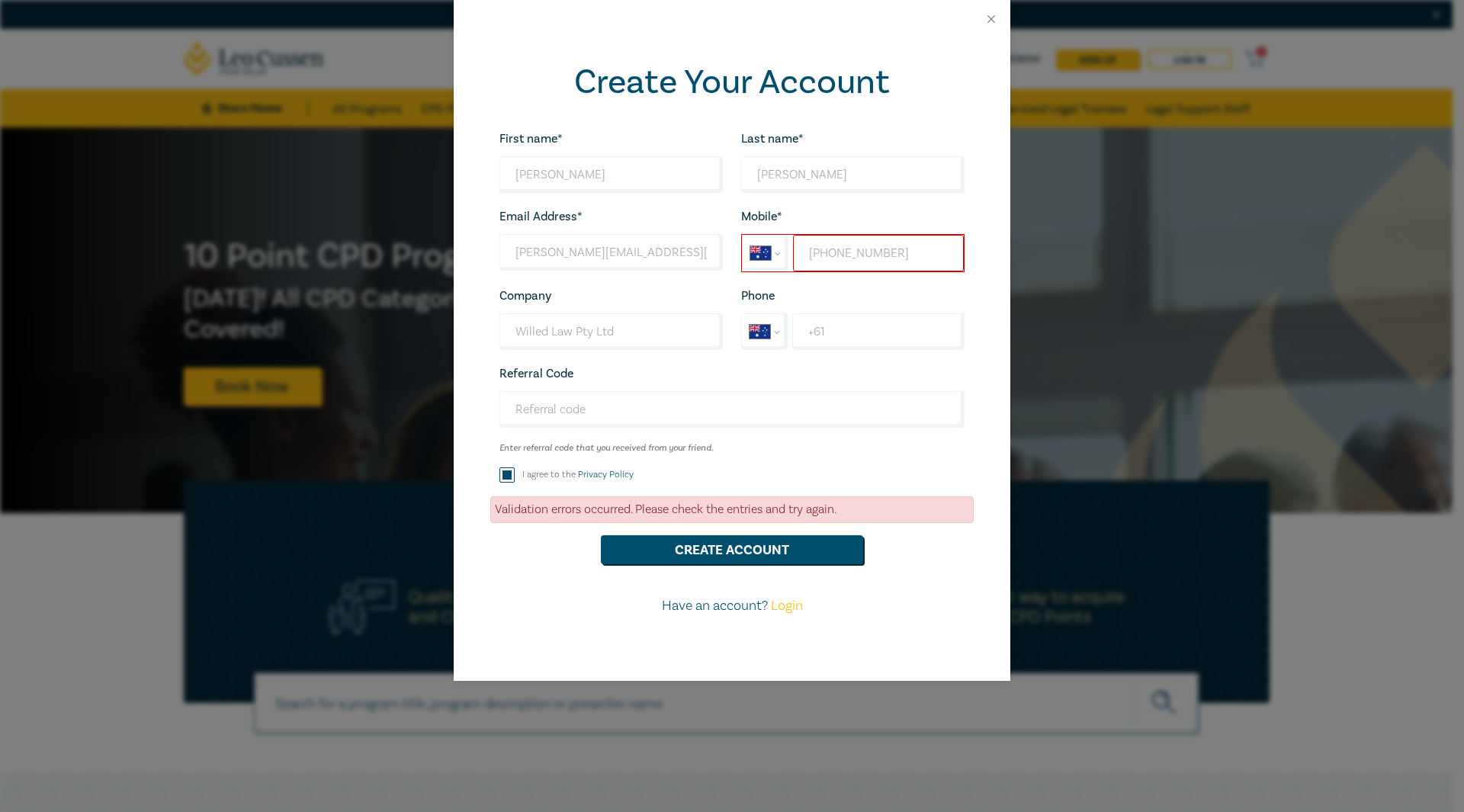
click at [857, 256] on input "+61 483 989 957" at bounding box center [878, 253] width 171 height 37
click at [853, 257] on input "+61 483 989 957" at bounding box center [878, 253] width 171 height 37
type input "+61 483 989 957"
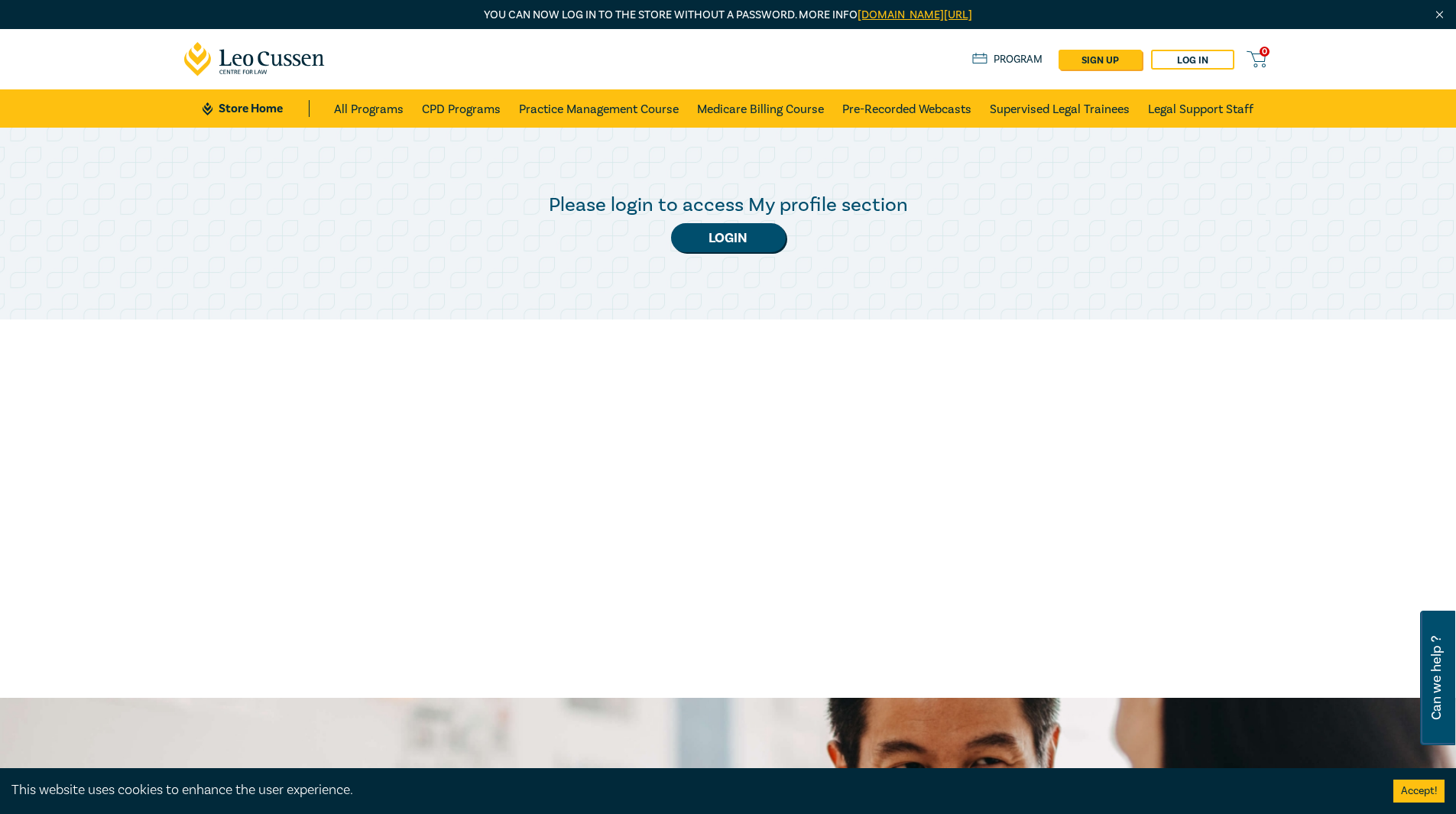
click at [1034, 65] on link "Program" at bounding box center [1007, 60] width 71 height 17
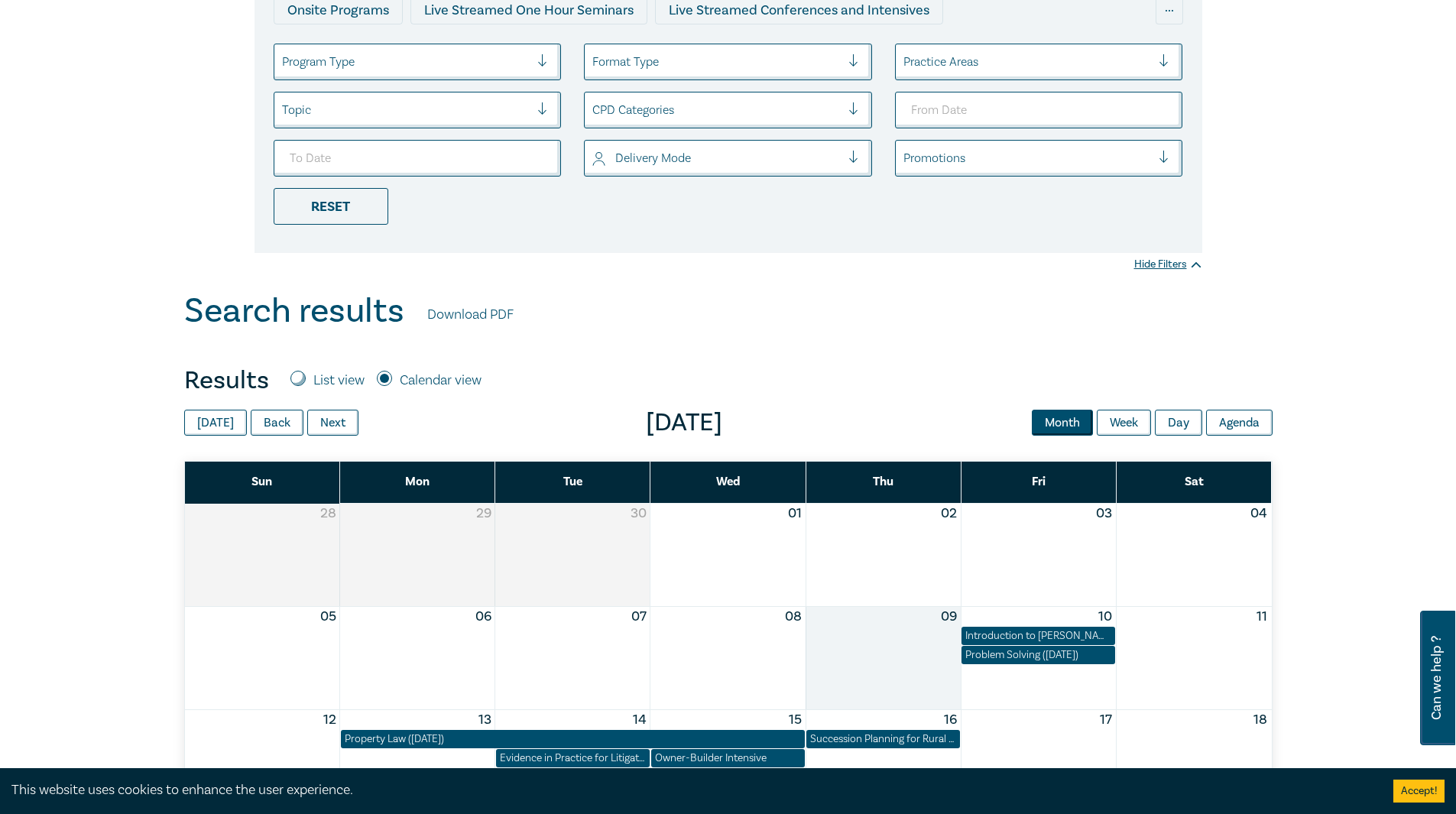
scroll to position [687, 0]
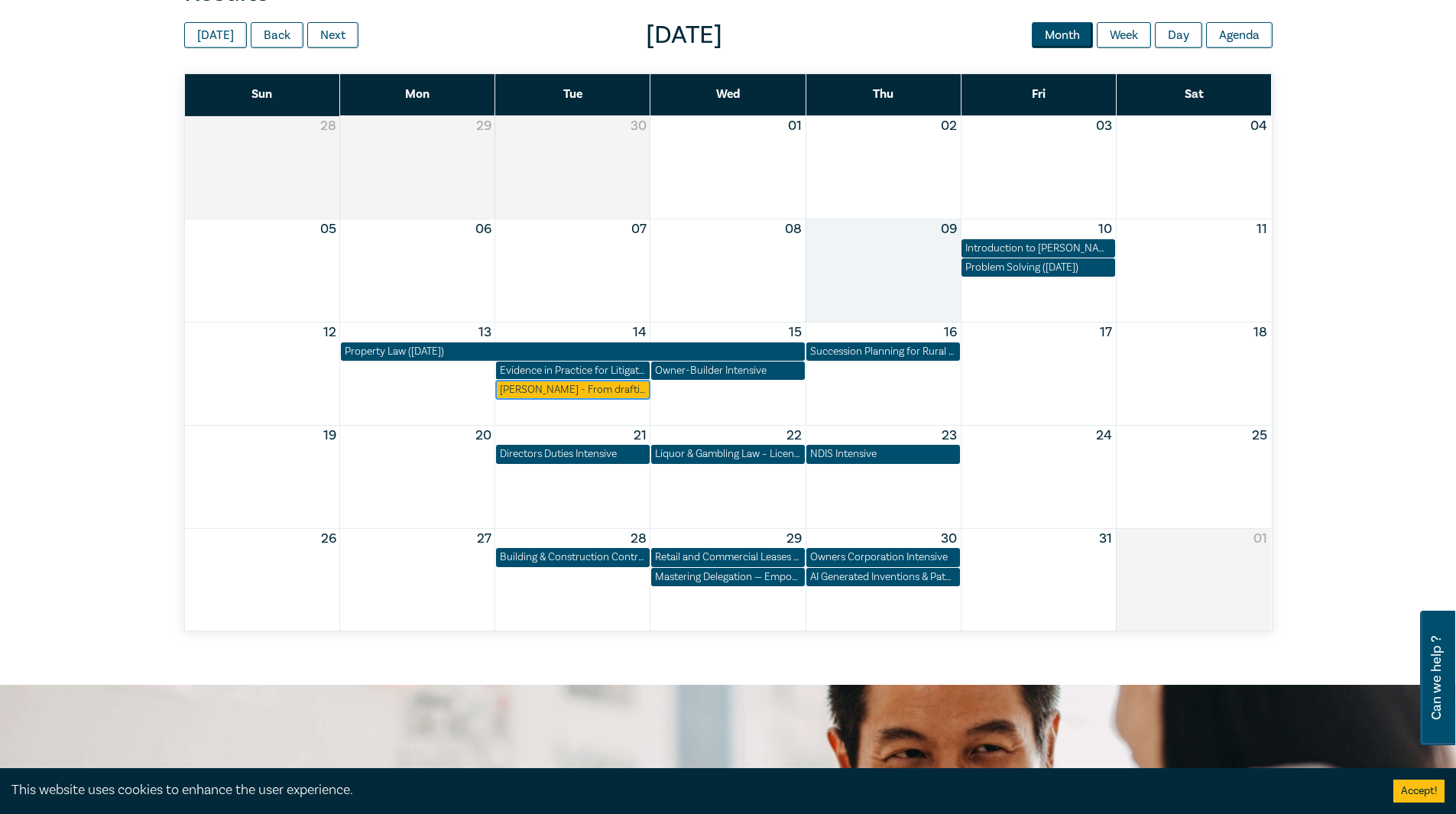
click at [596, 392] on div "[PERSON_NAME] - From drafting to costing ([DATE])" at bounding box center [573, 390] width 146 height 15
